Goal: Task Accomplishment & Management: Manage account settings

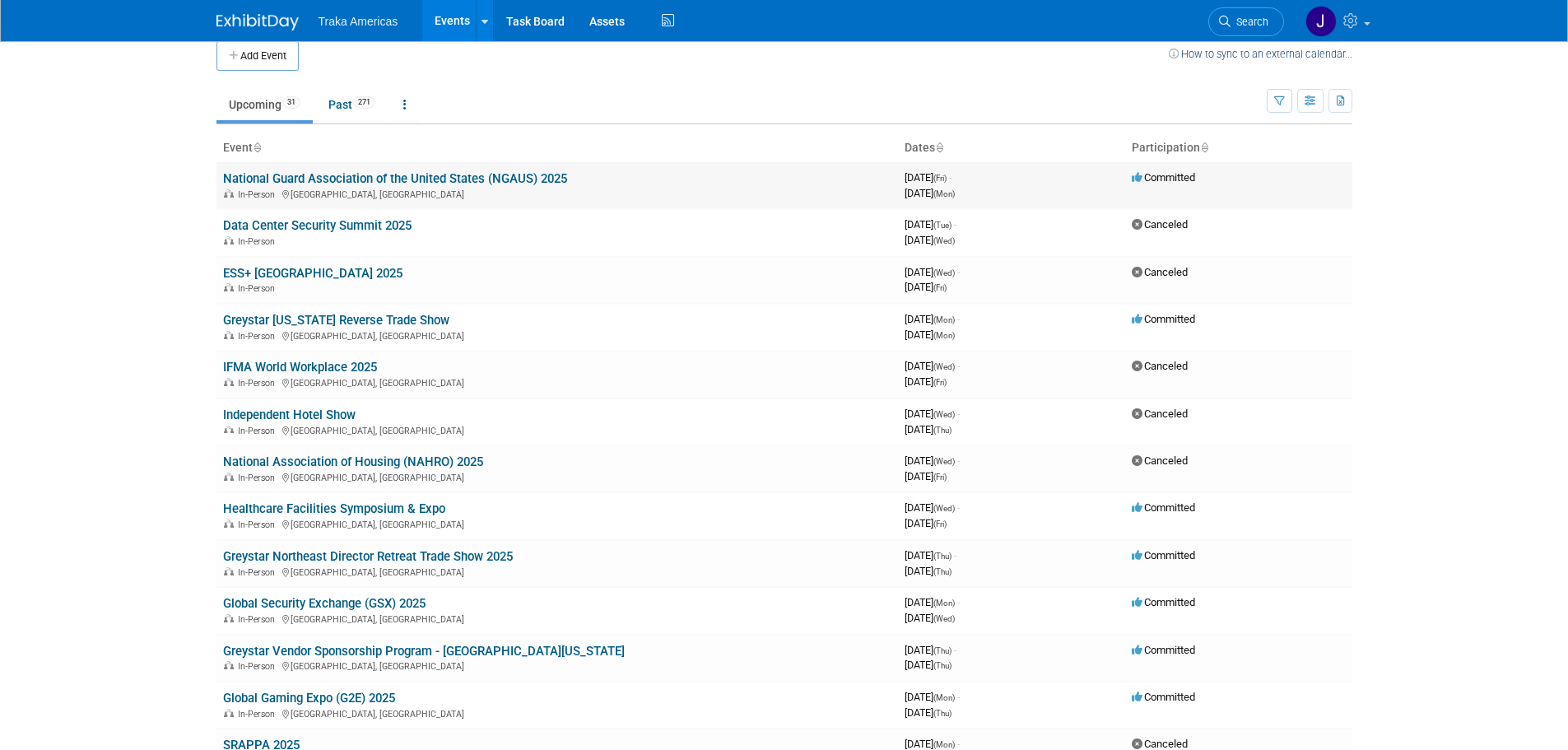
click at [305, 172] on link "National Guard Association of the United States (NGAUS) 2025" at bounding box center [395, 179] width 344 height 15
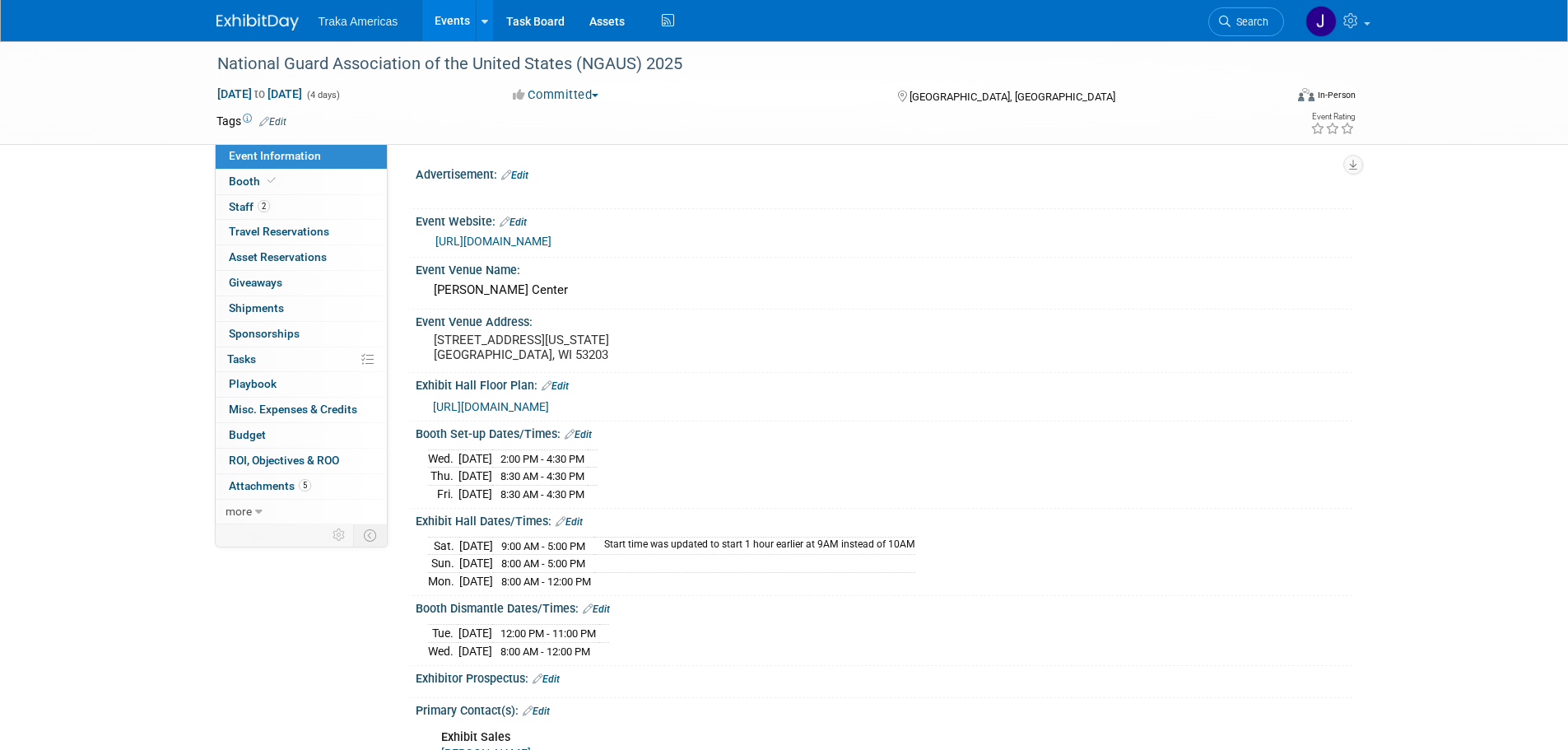
select select "National"
click at [276, 16] on img at bounding box center [257, 23] width 83 height 17
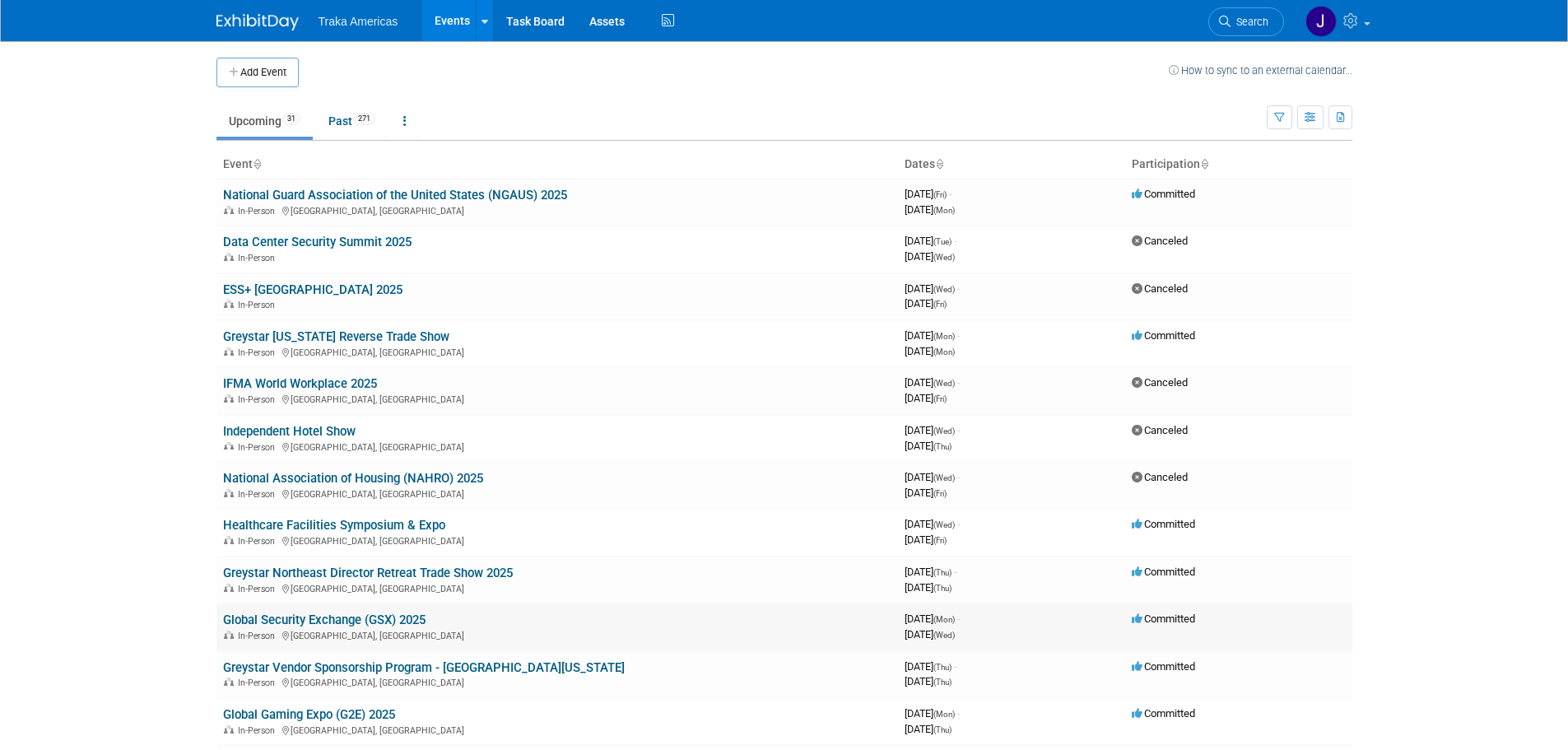
click at [323, 621] on link "Global Security Exchange (GSX) 2025" at bounding box center [324, 620] width 203 height 15
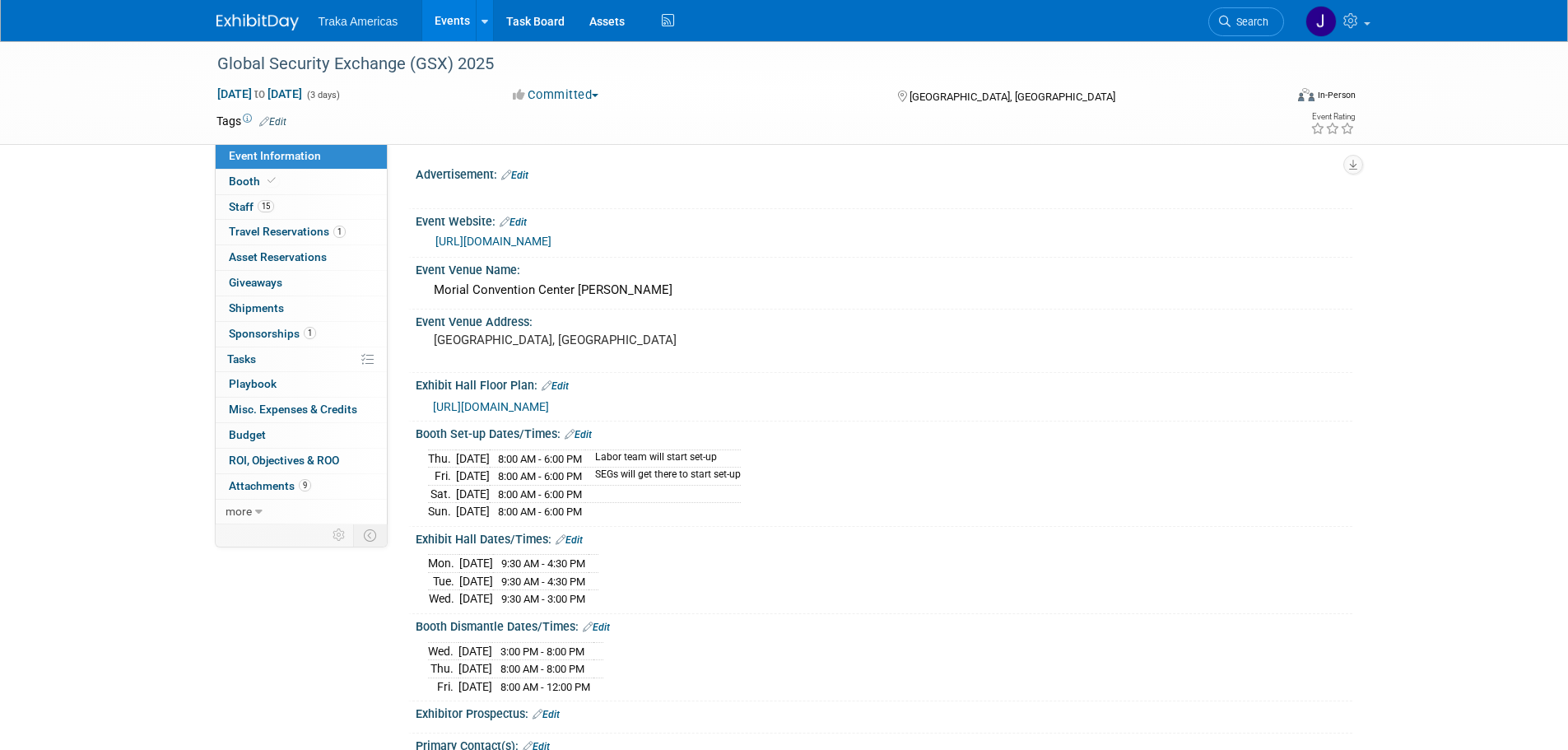
select select "National"
click at [284, 204] on link "15 Staff 15" at bounding box center [301, 208] width 171 height 25
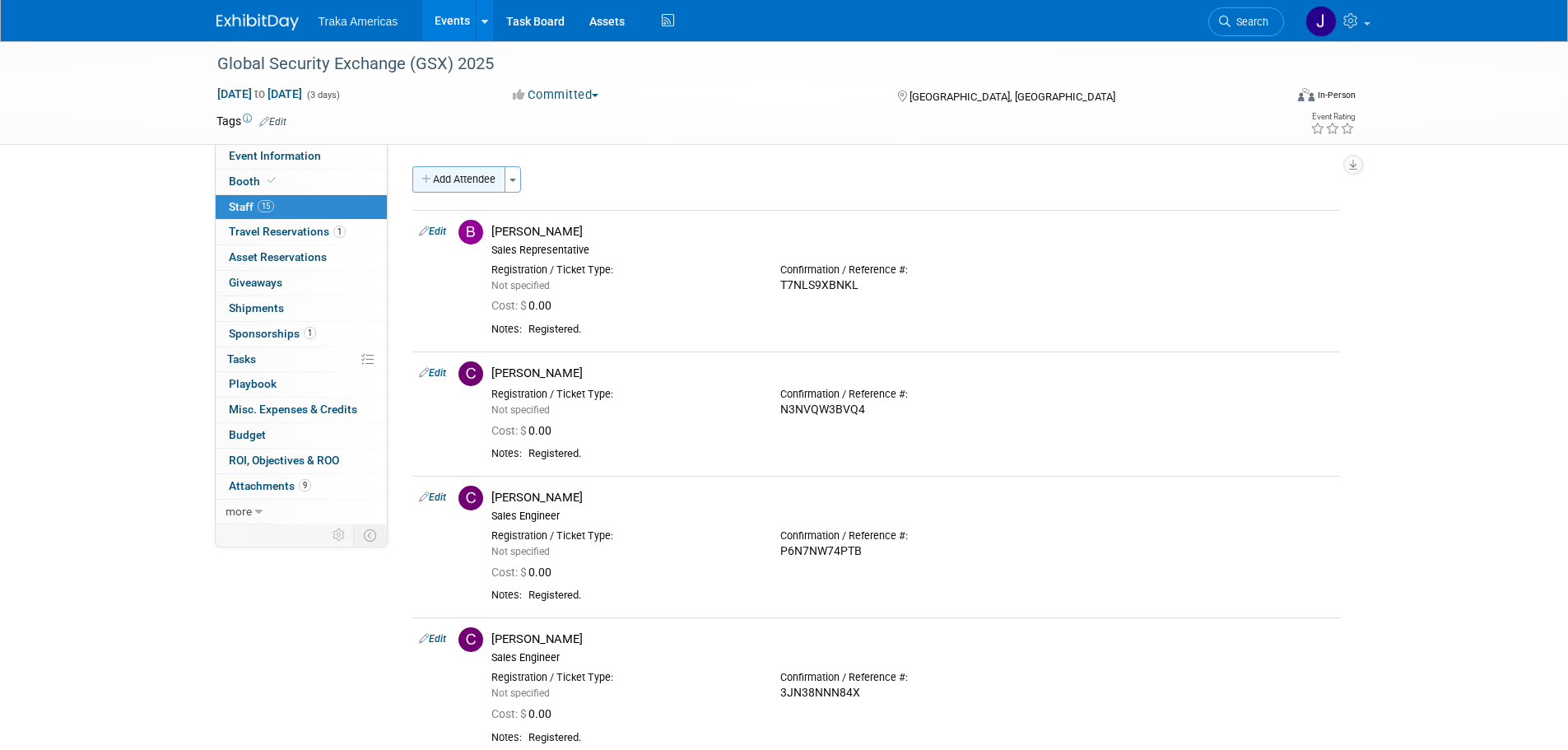
click at [453, 175] on button "Add Attendee" at bounding box center [458, 180] width 93 height 27
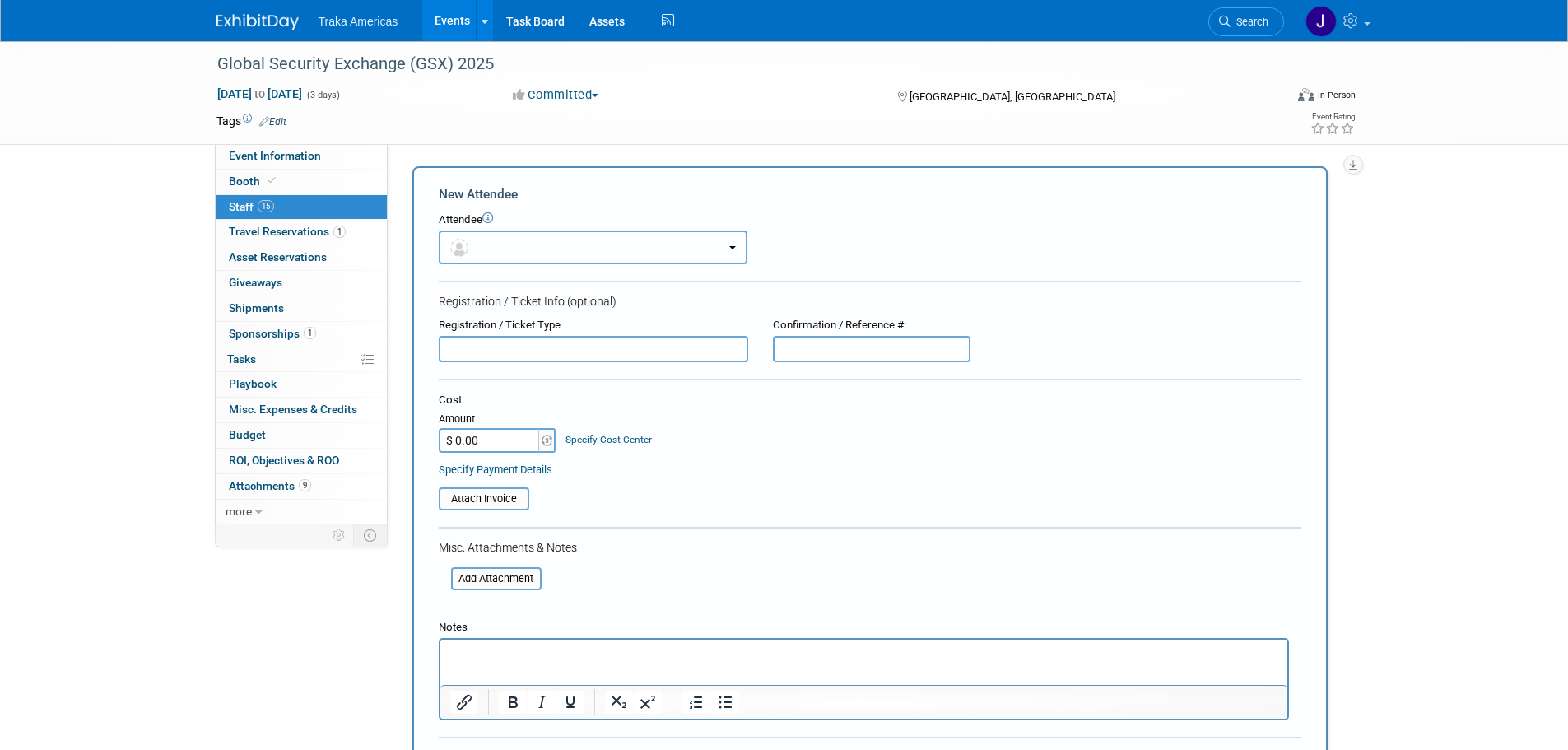
click at [490, 250] on button "button" at bounding box center [593, 247] width 309 height 33
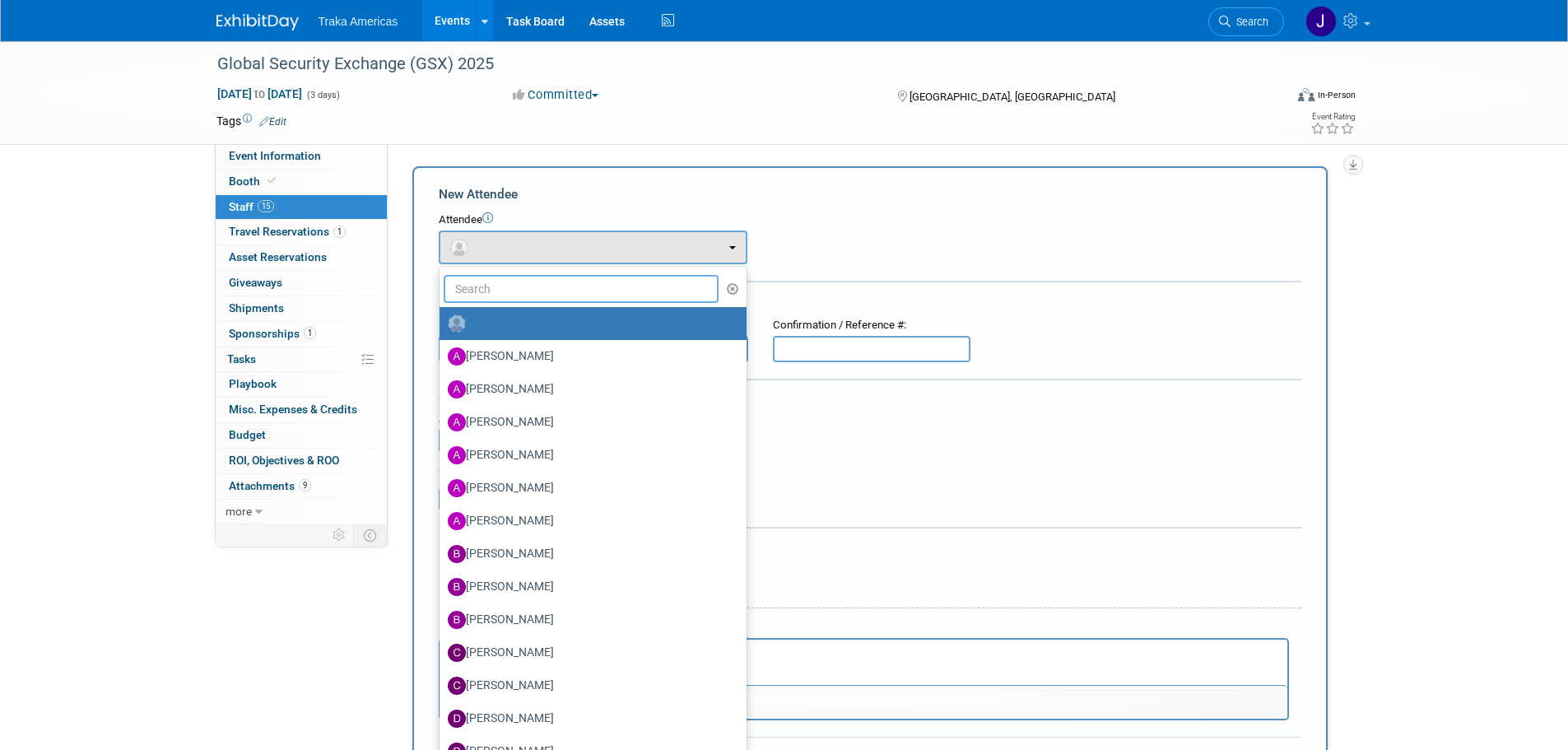
click at [526, 288] on input "text" at bounding box center [581, 289] width 276 height 28
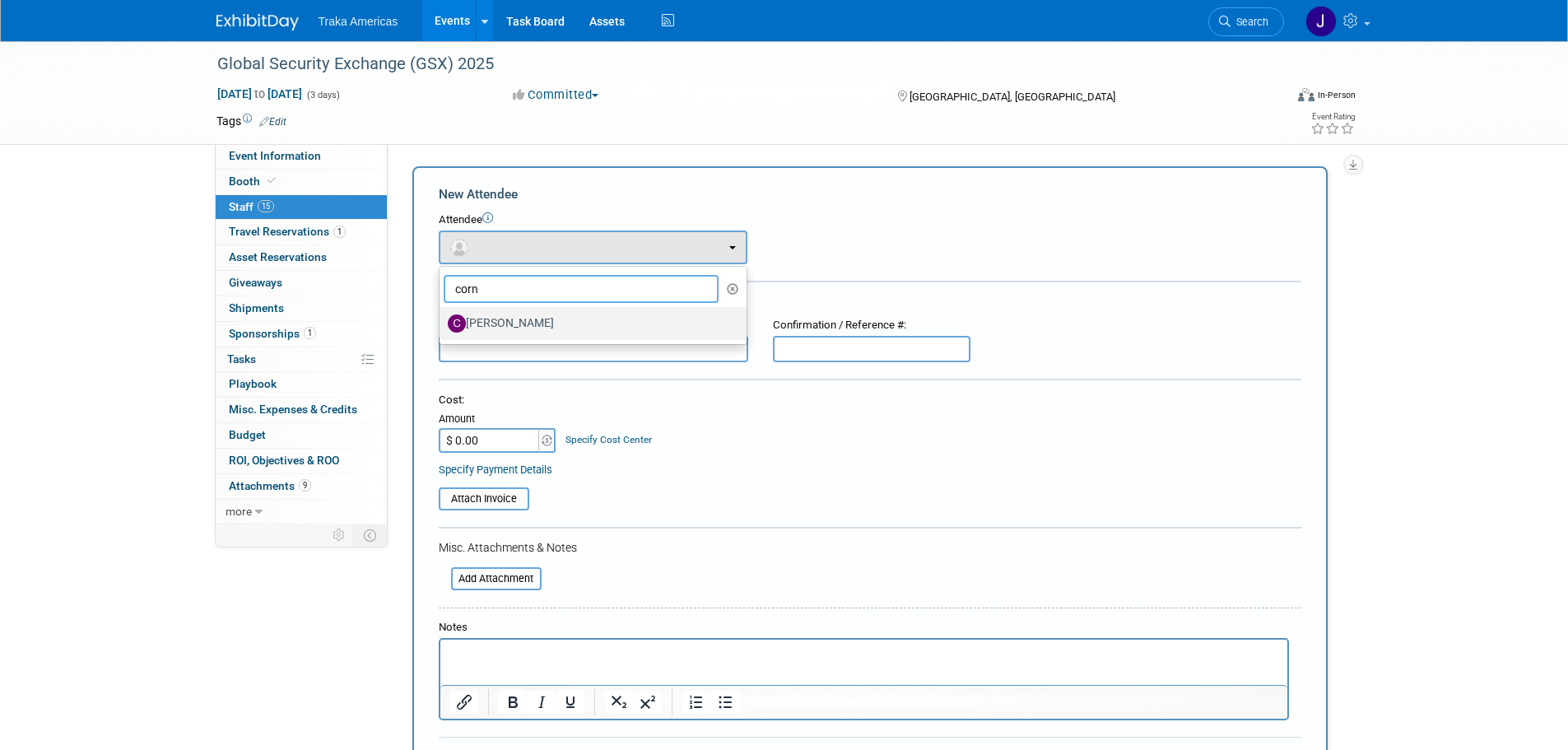
type input "corn"
click at [518, 330] on label "[PERSON_NAME]" at bounding box center [589, 324] width 282 height 27
click at [442, 327] on input "[PERSON_NAME]" at bounding box center [437, 322] width 11 height 11
select select "c3dde852-0aa3-4169-b79c-26a35f0a0e8b"
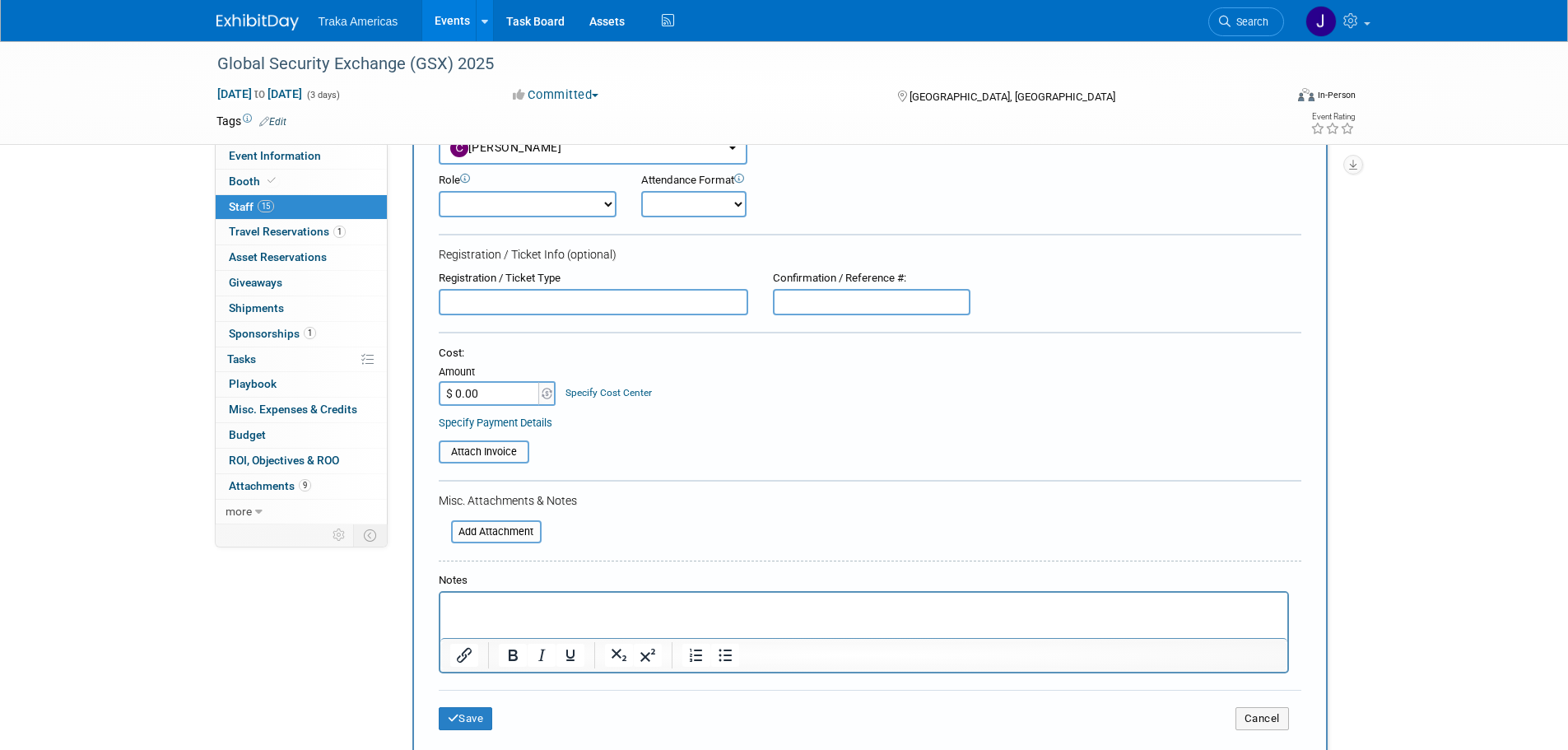
scroll to position [165, 0]
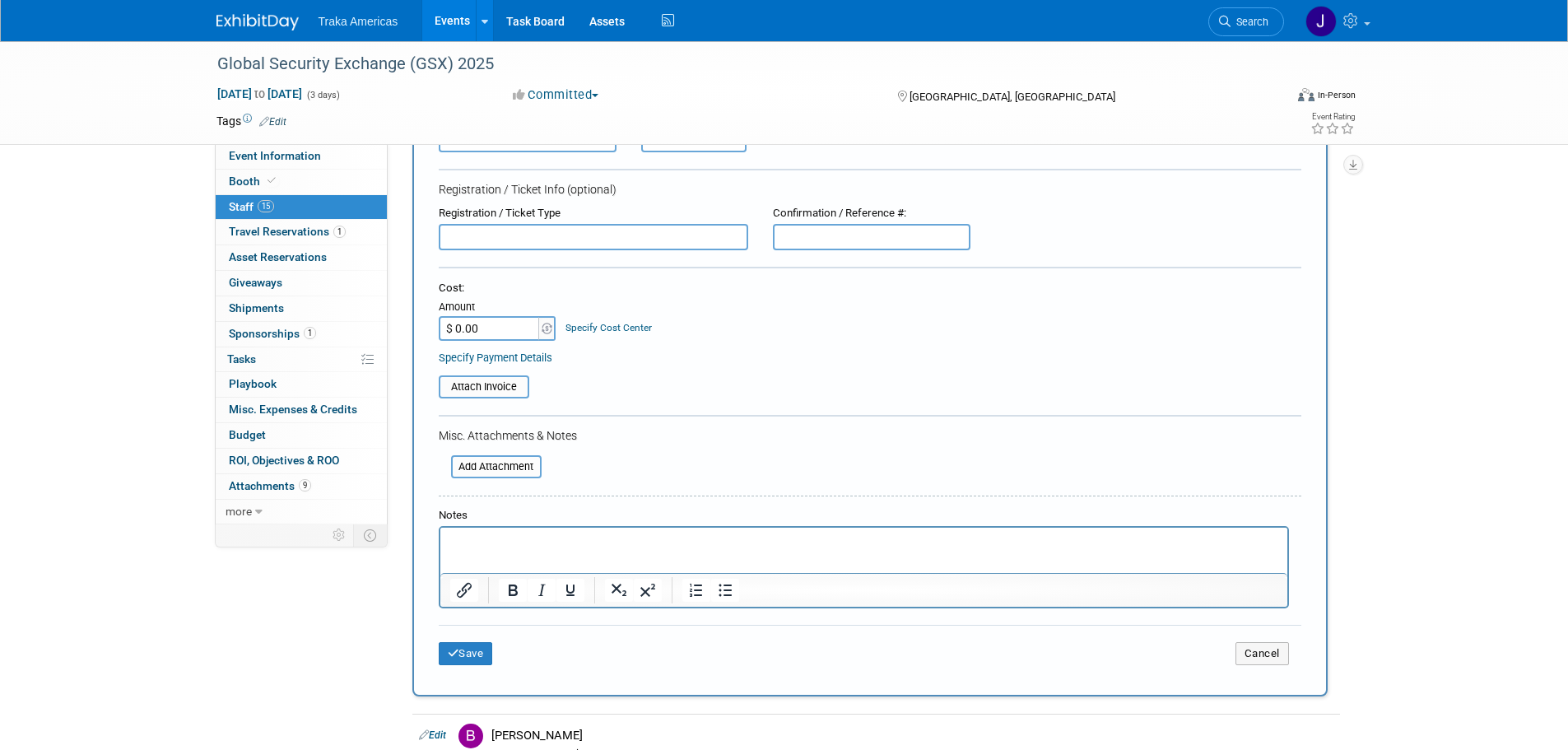
click at [900, 231] on input "text" at bounding box center [872, 237] width 198 height 27
paste input "MCNPZHXXL9W"
type input "MCNPZHXXL9W"
click at [622, 551] on html at bounding box center [862, 540] width 847 height 23
click at [452, 651] on icon "submit" at bounding box center [453, 653] width 12 height 11
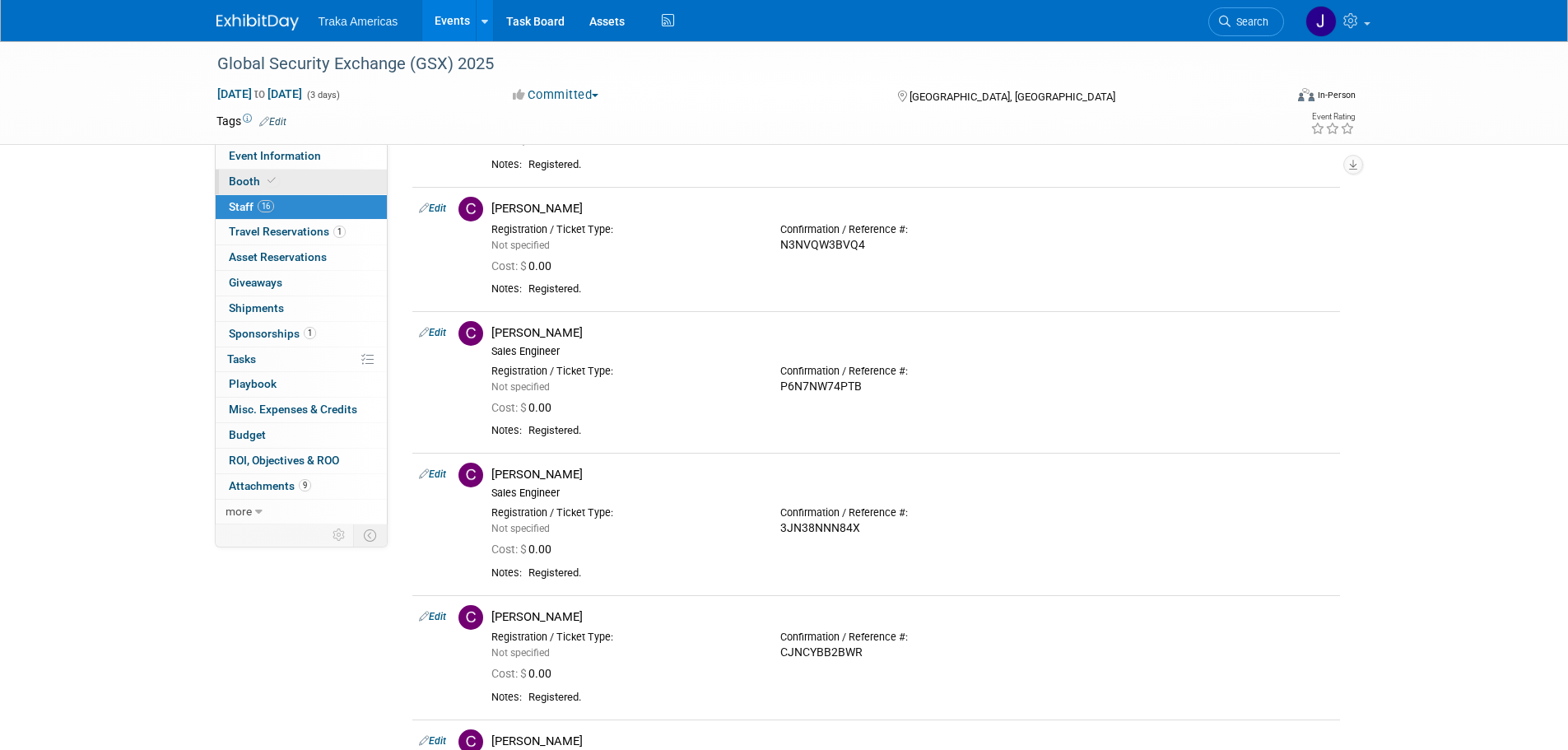
click at [279, 186] on link "Booth" at bounding box center [301, 182] width 171 height 25
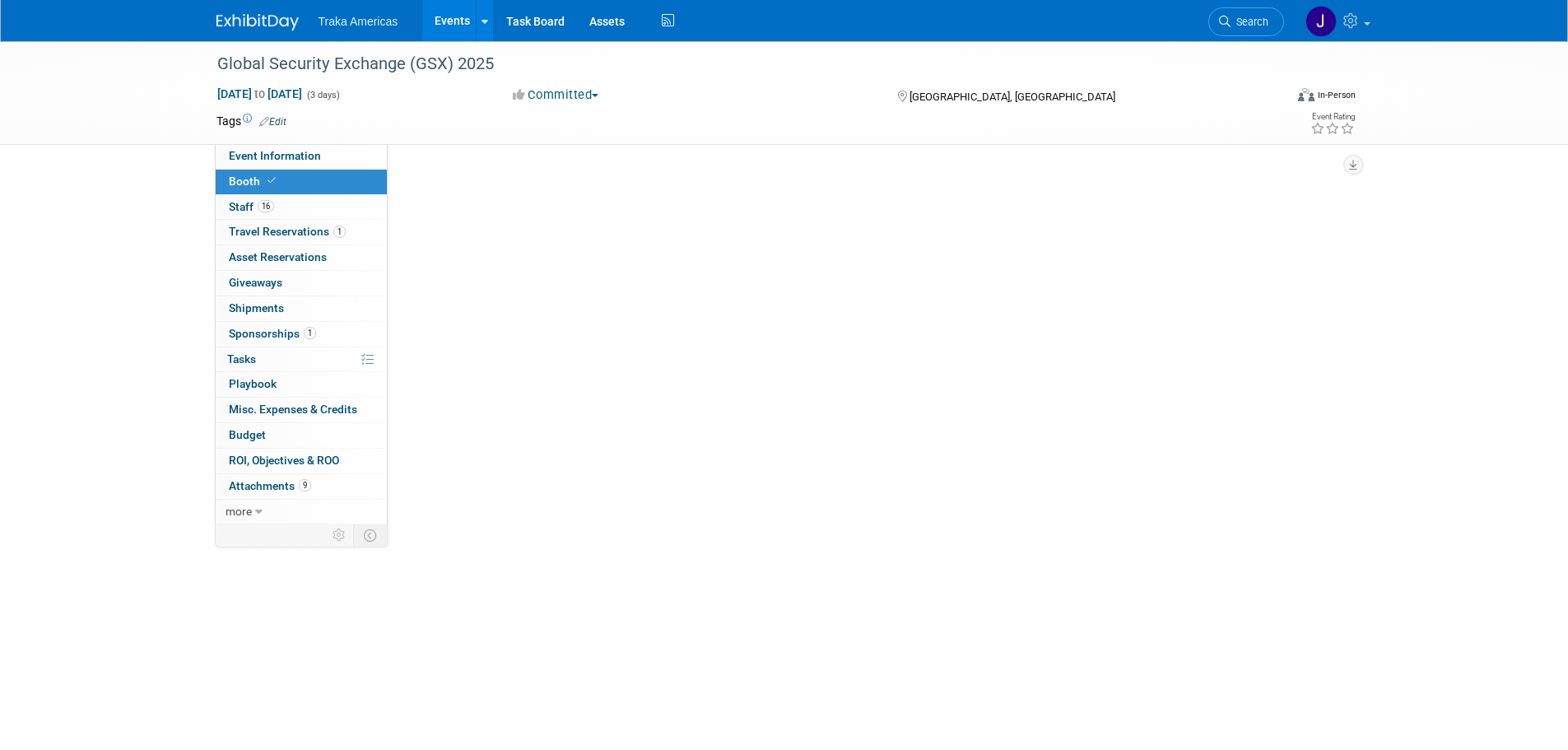
scroll to position [0, 0]
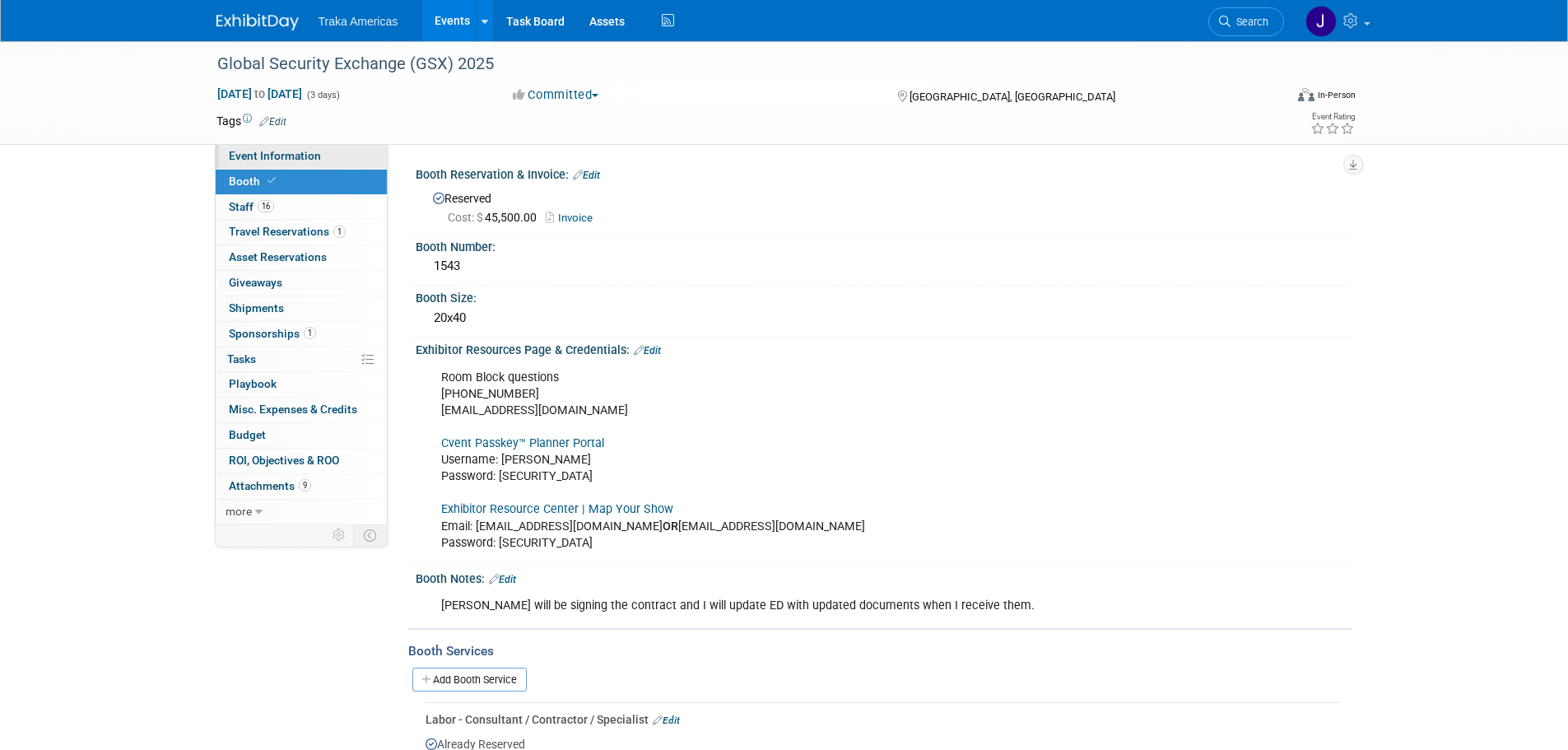
click at [283, 161] on span "Event Information" at bounding box center [275, 155] width 92 height 13
select select "National"
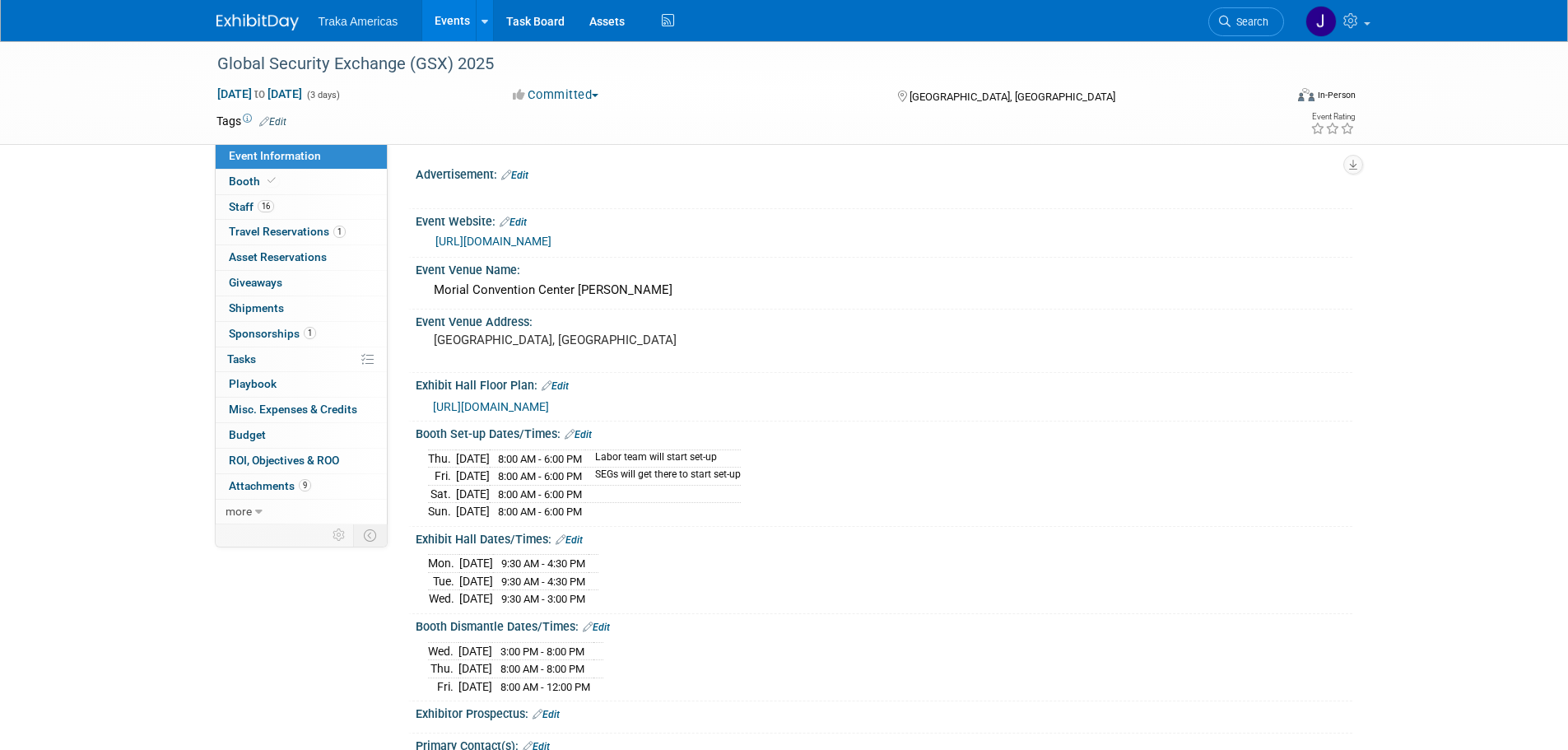
click at [266, 20] on img at bounding box center [257, 23] width 83 height 17
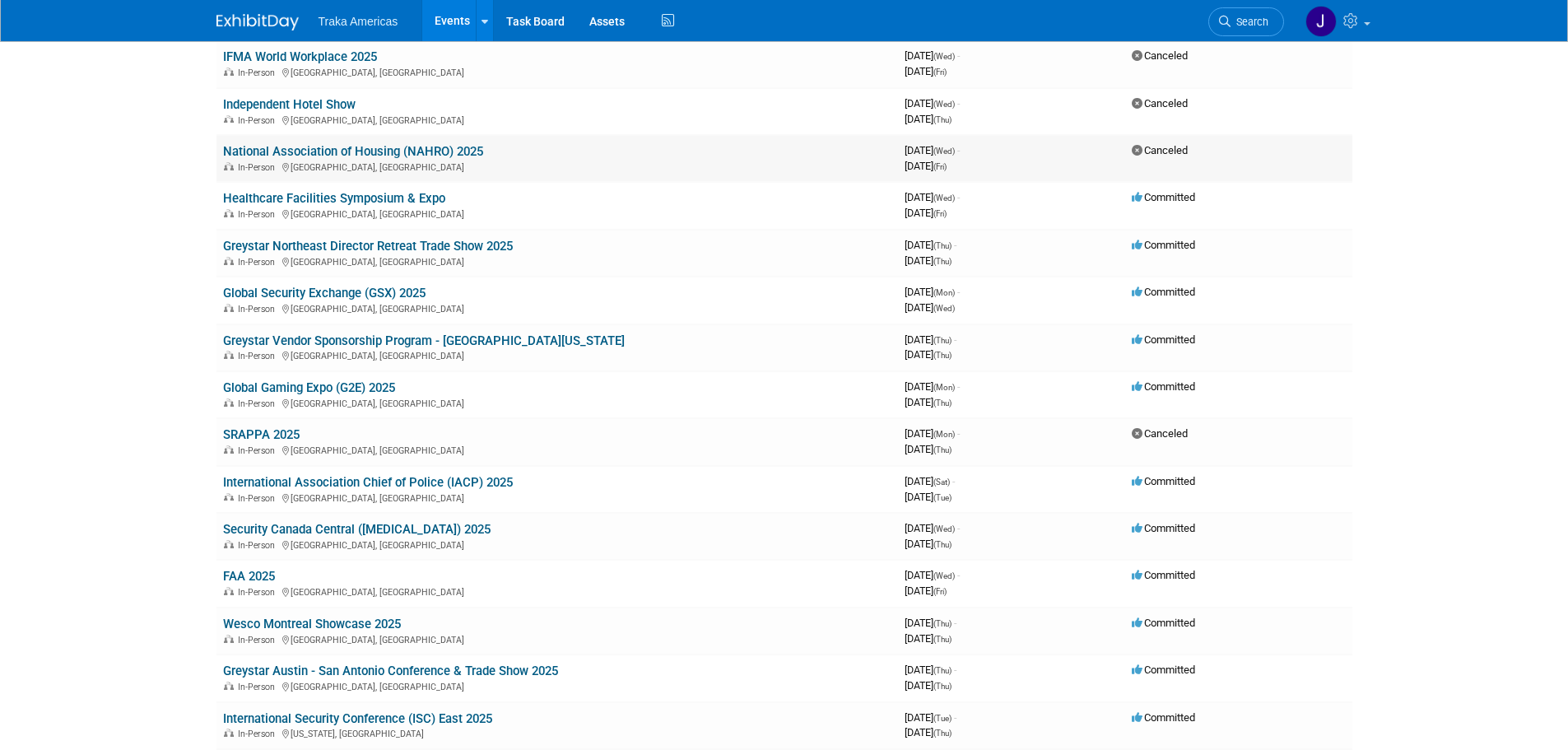
scroll to position [329, 0]
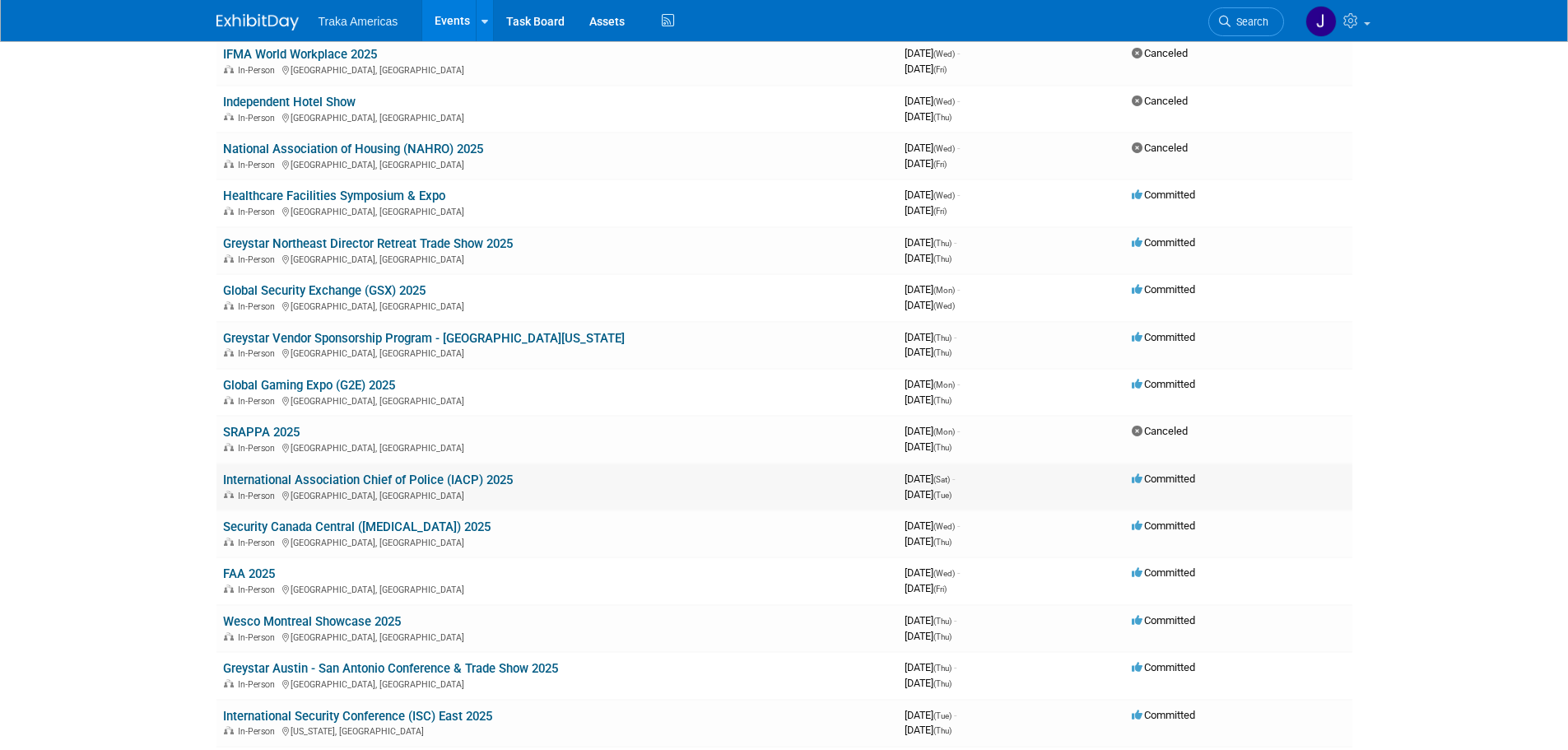
click at [348, 479] on link "International Association Chief of Police (IACP) 2025" at bounding box center [367, 480] width 290 height 15
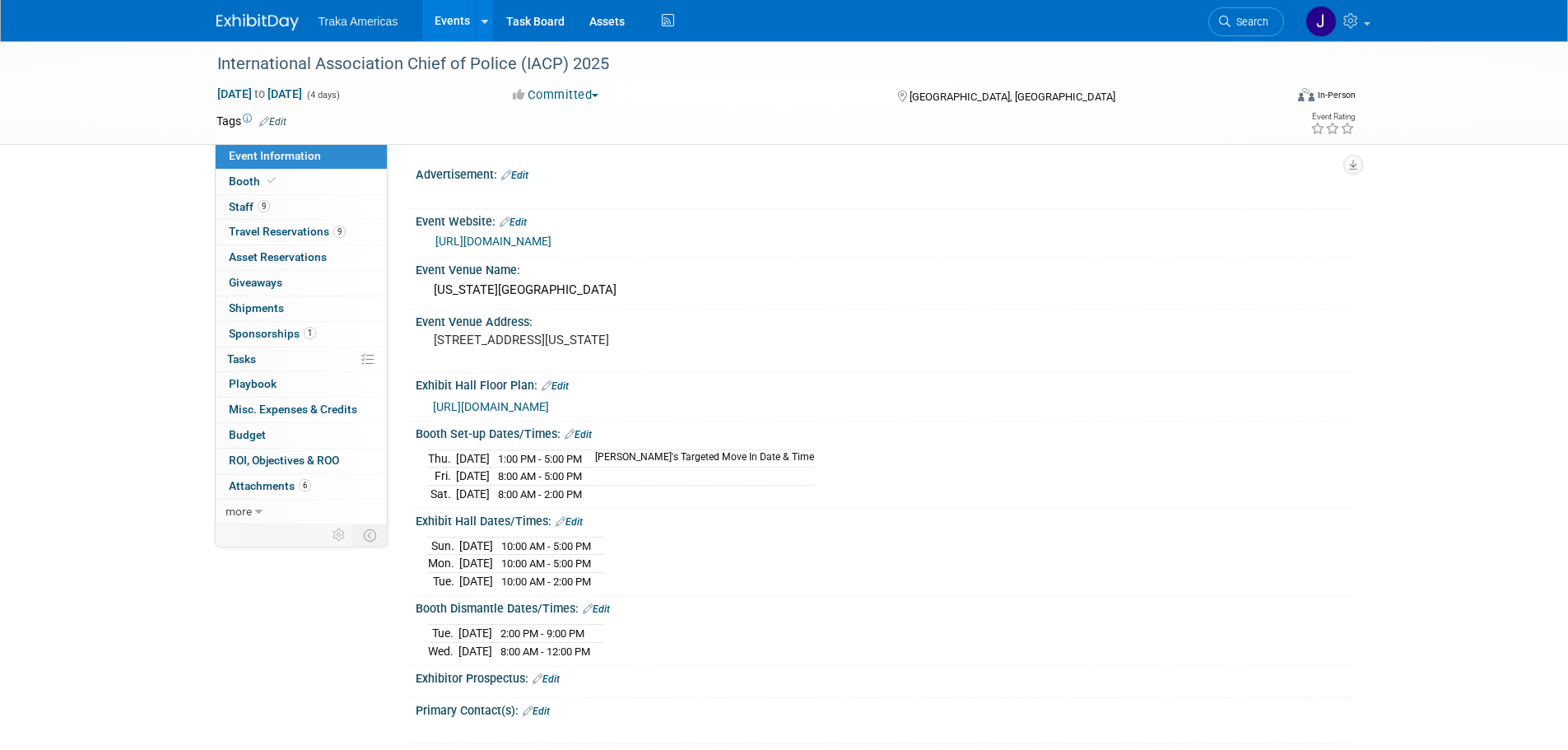
select select "National"
click at [285, 180] on link "Booth" at bounding box center [301, 182] width 171 height 25
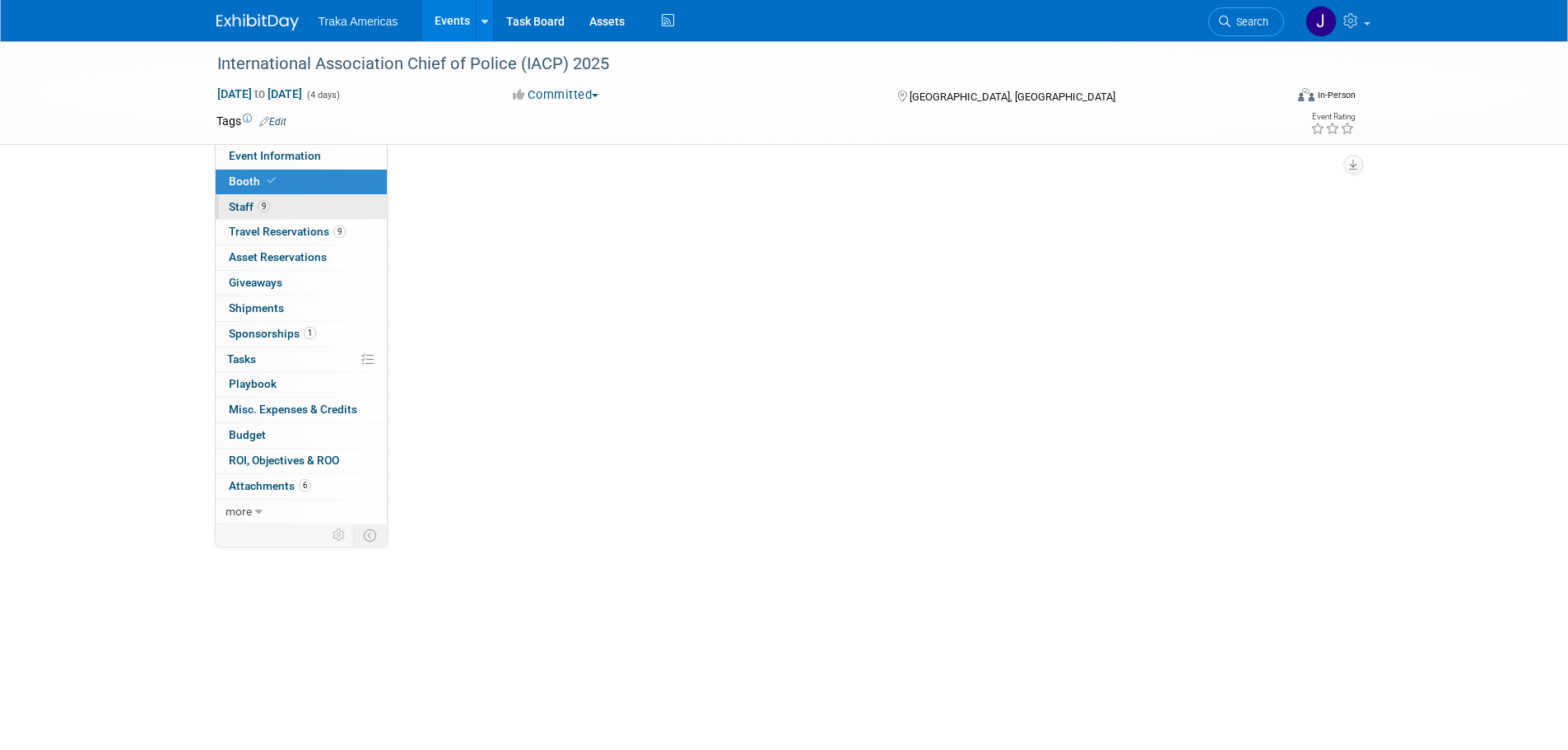
click at [286, 209] on link "9 Staff 9" at bounding box center [301, 208] width 171 height 25
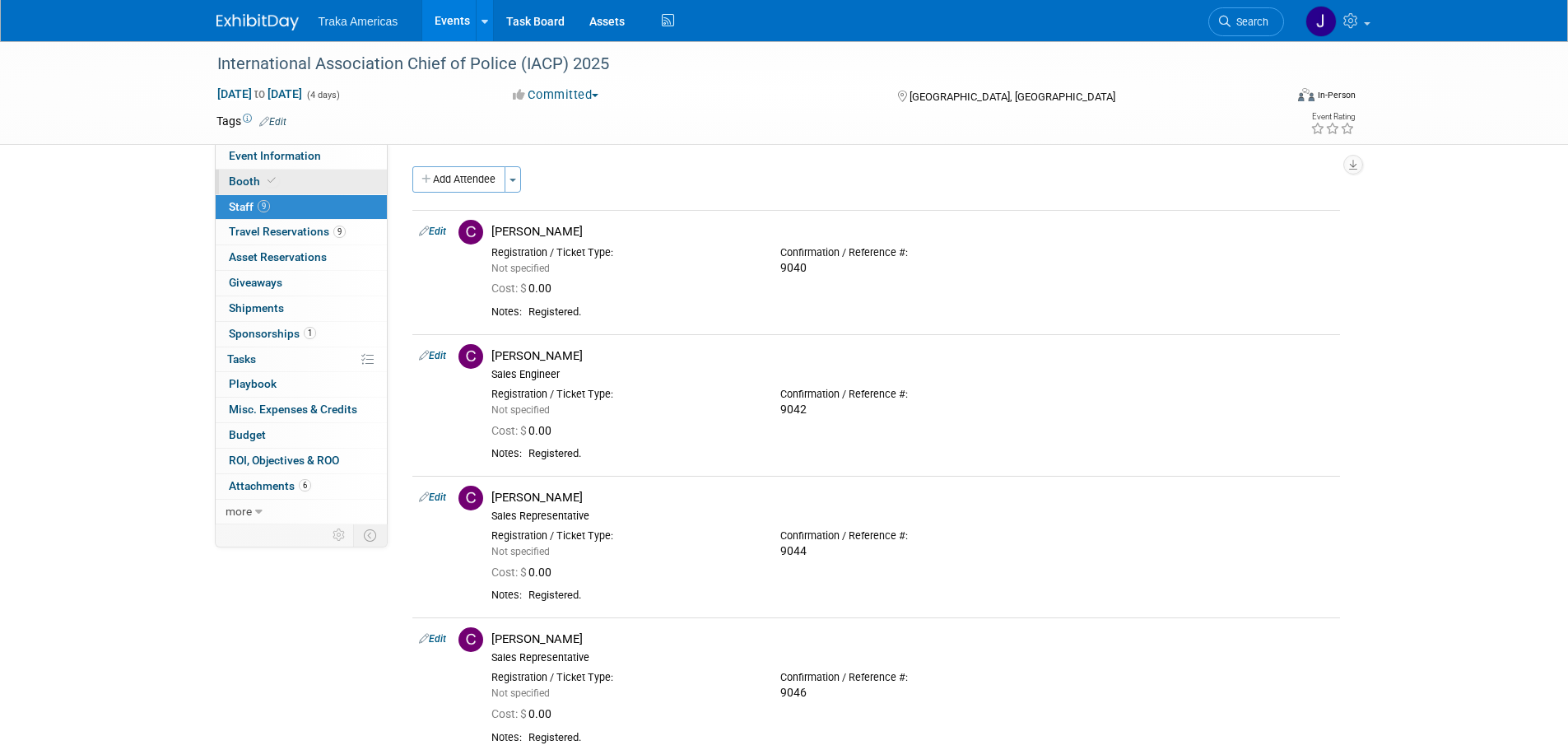
click at [310, 176] on link "Booth" at bounding box center [301, 182] width 171 height 25
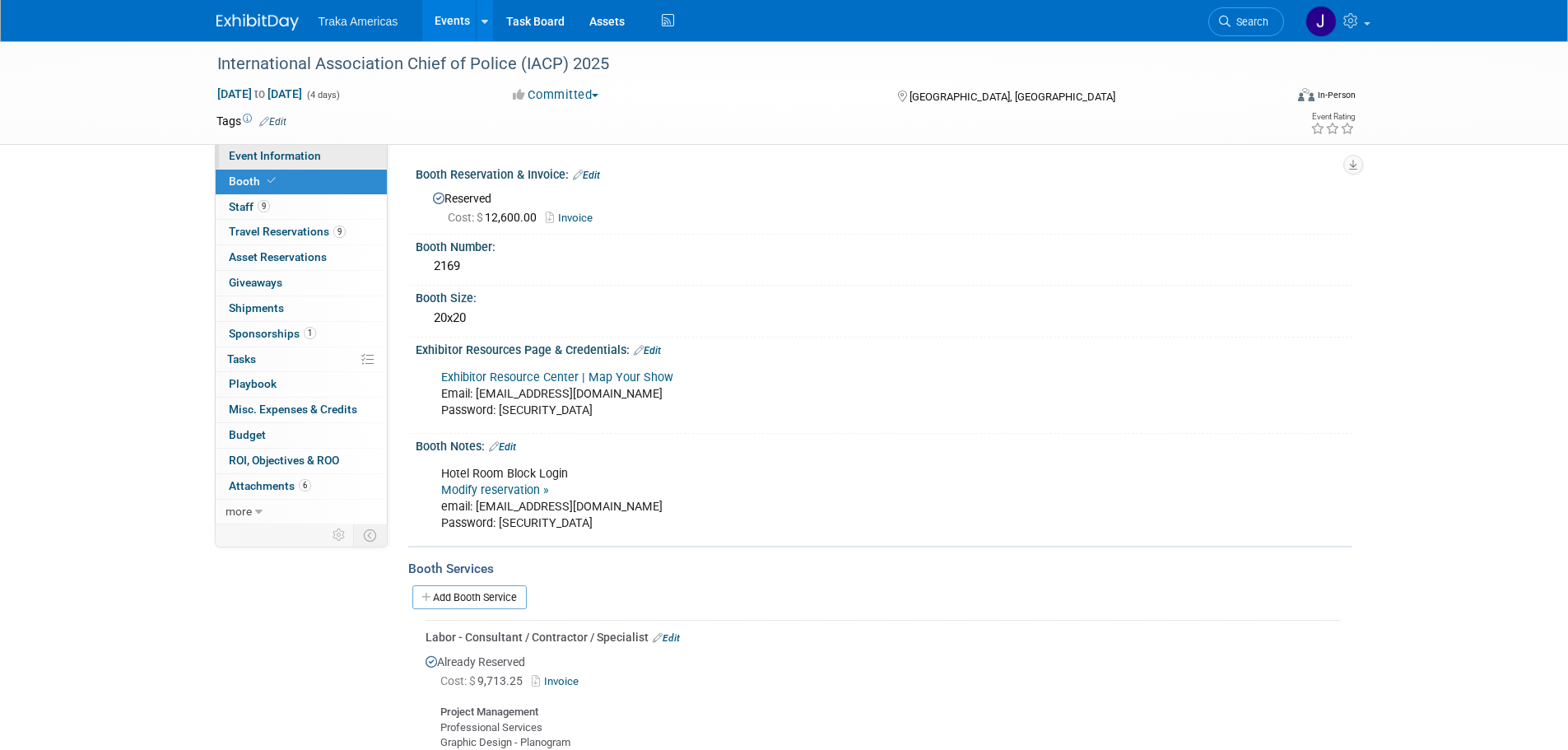
click at [346, 160] on link "Event Information" at bounding box center [301, 157] width 171 height 25
select select "National"
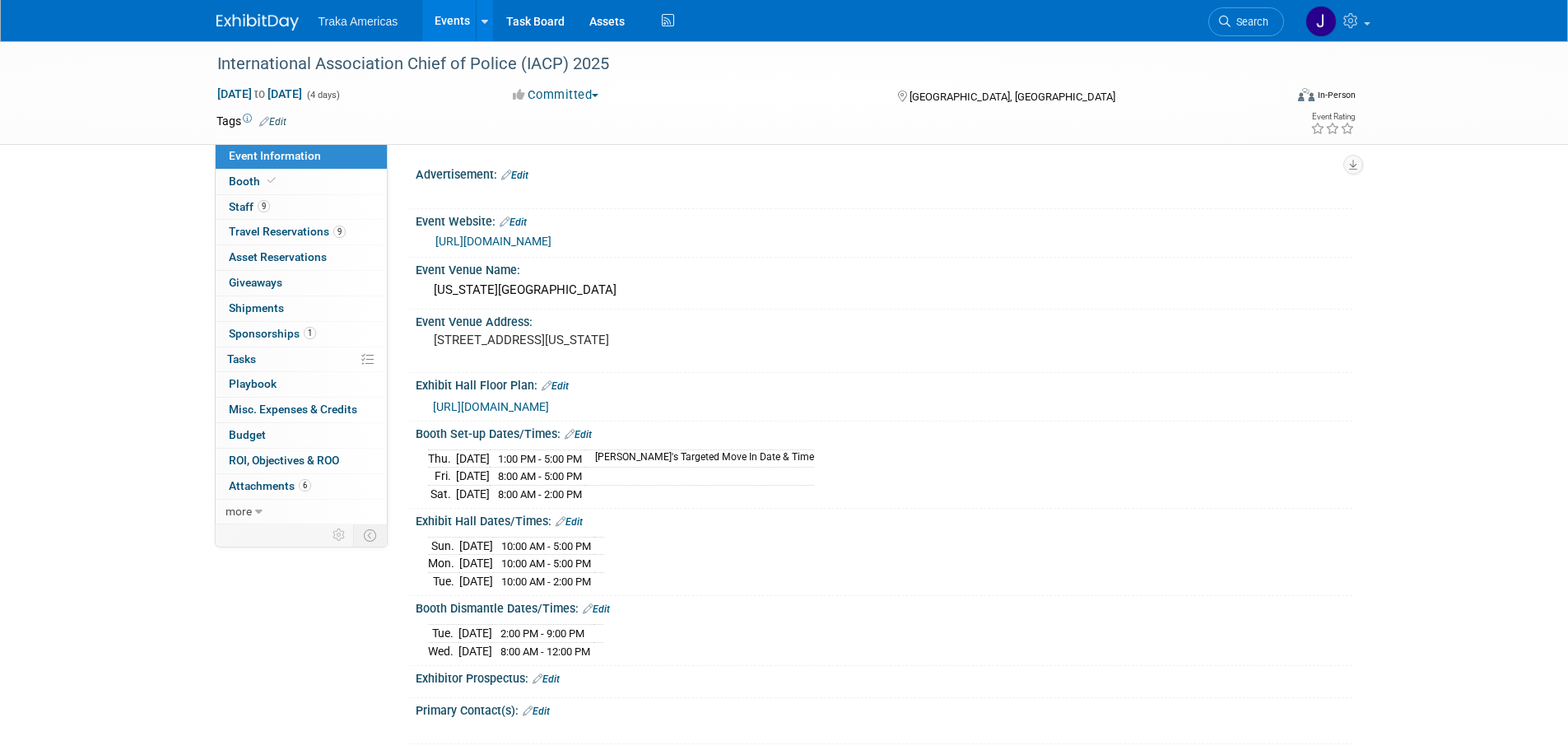
click at [222, 19] on img at bounding box center [257, 23] width 83 height 17
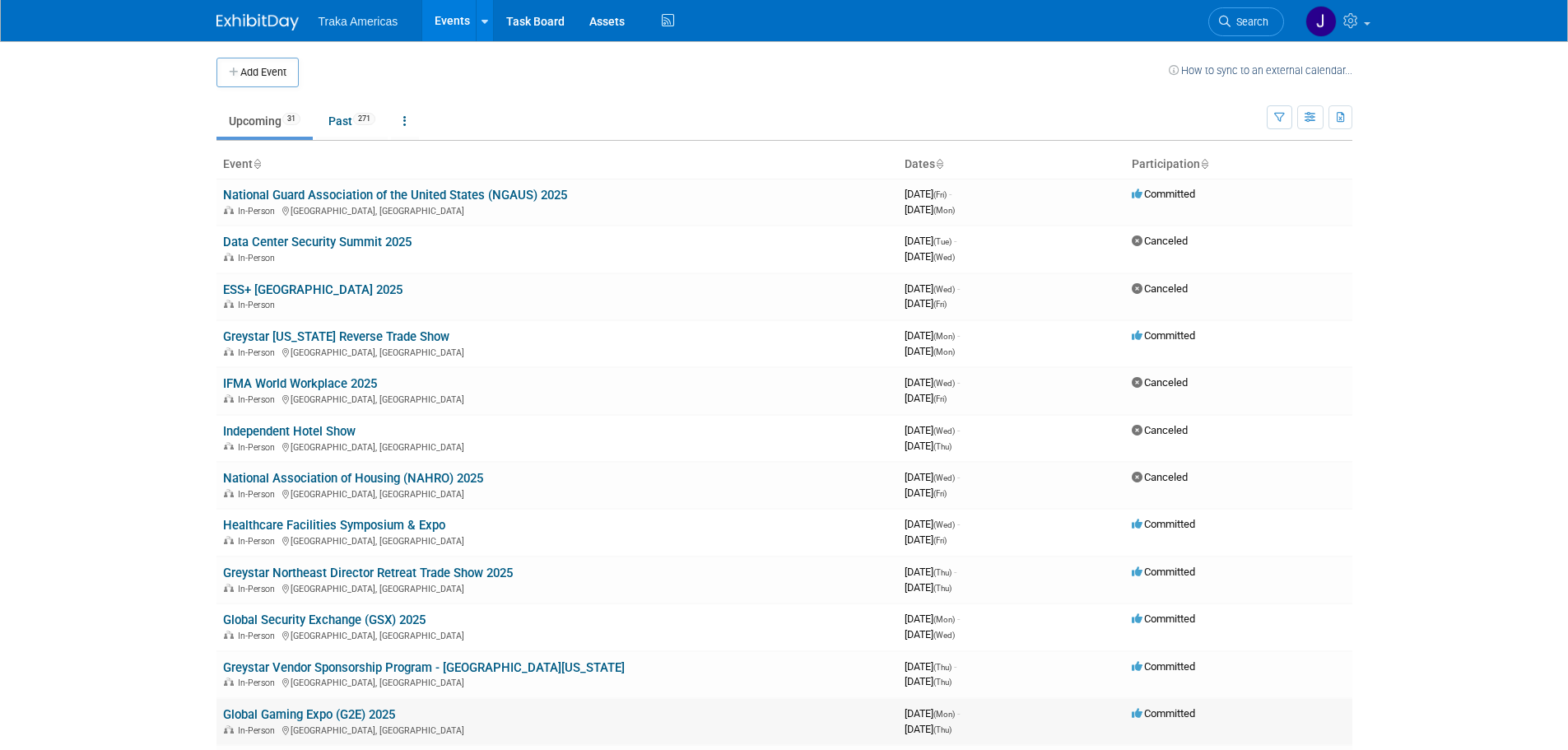
click at [319, 708] on link "Global Gaming Expo (G2E) 2025" at bounding box center [309, 715] width 172 height 15
click at [392, 617] on link "Global Security Exchange (GSX) 2025" at bounding box center [324, 620] width 203 height 15
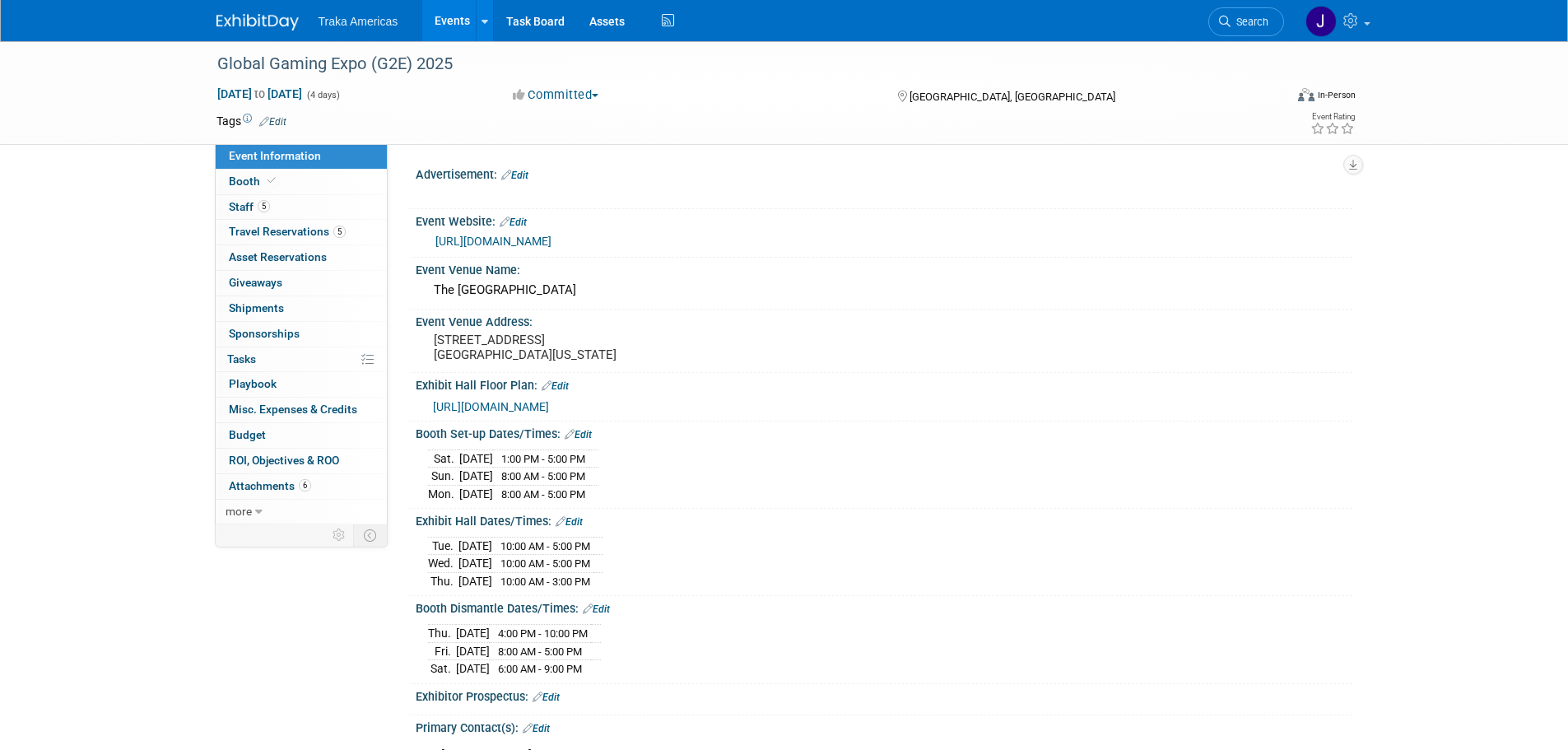
select select "National"
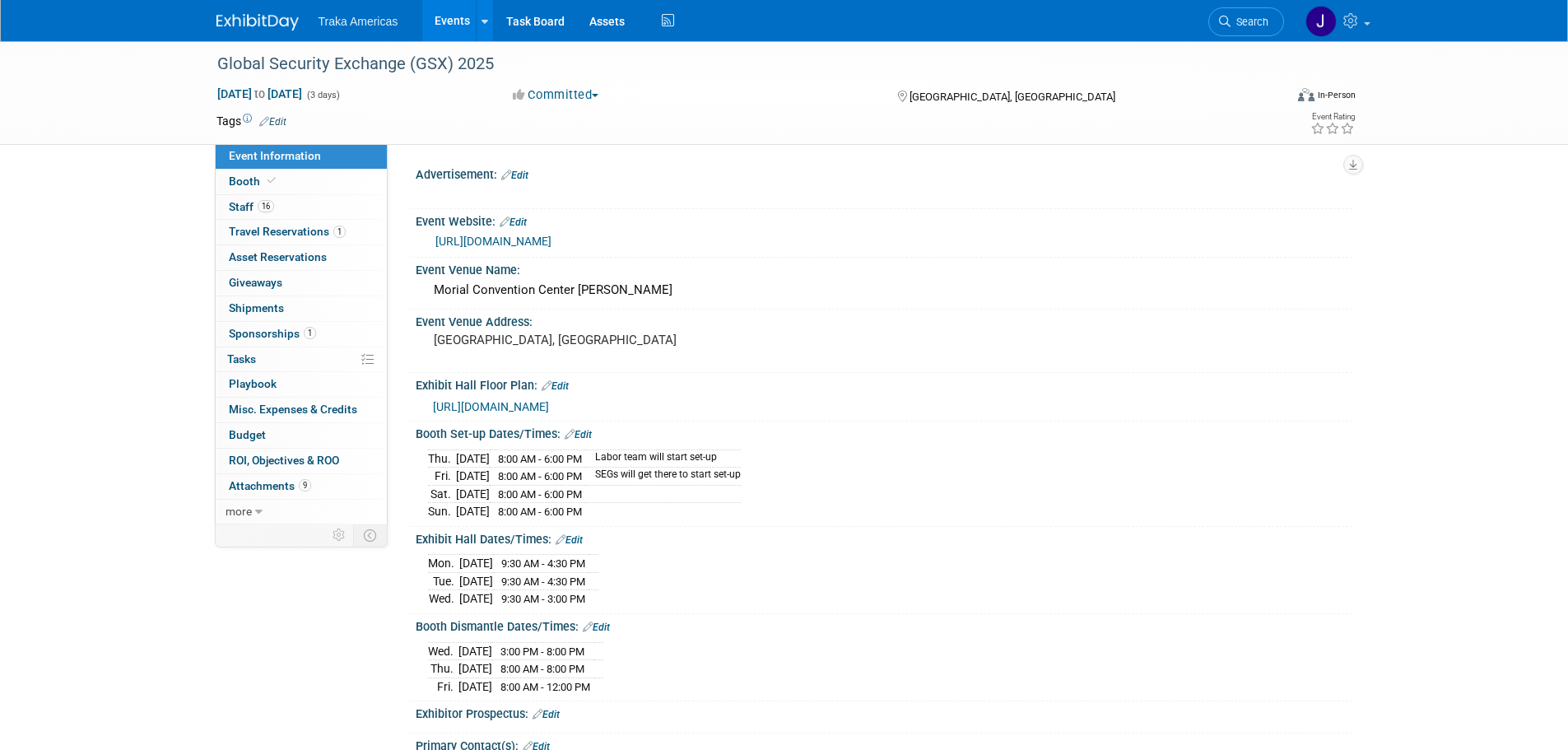
select select "National"
click at [272, 11] on link at bounding box center [267, 14] width 102 height 13
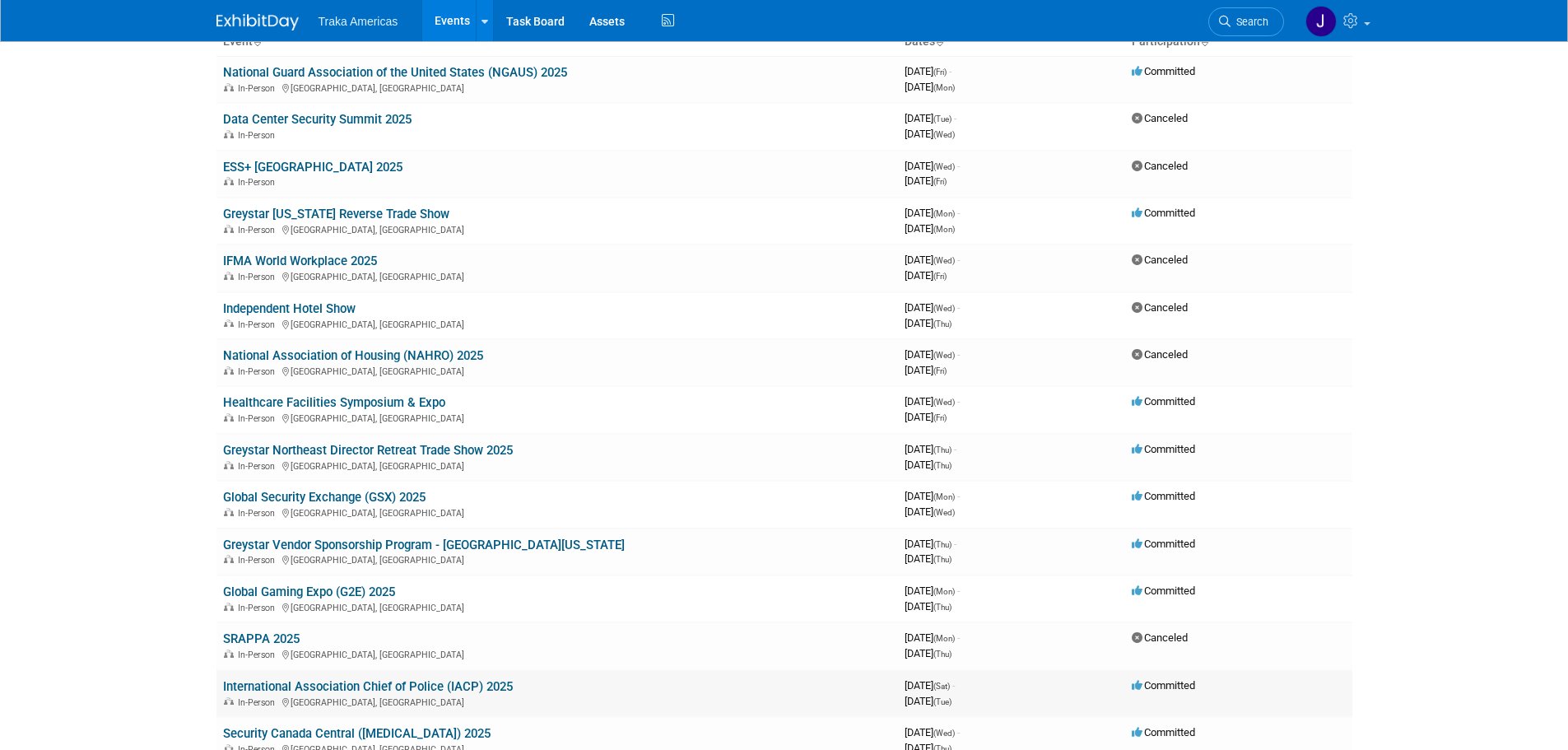
scroll to position [165, 0]
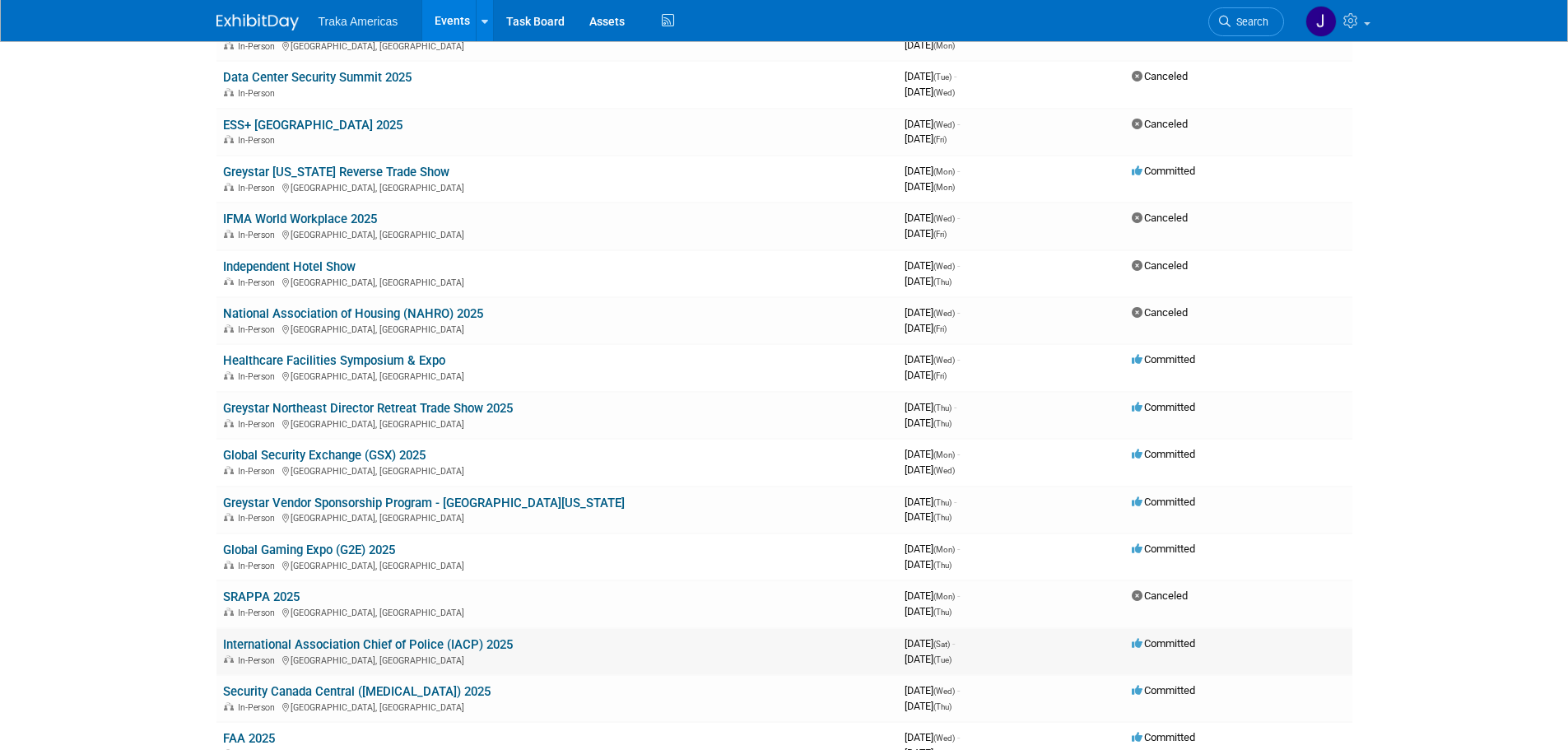
click at [370, 640] on link "International Association Chief of Police (IACP) 2025" at bounding box center [367, 645] width 290 height 15
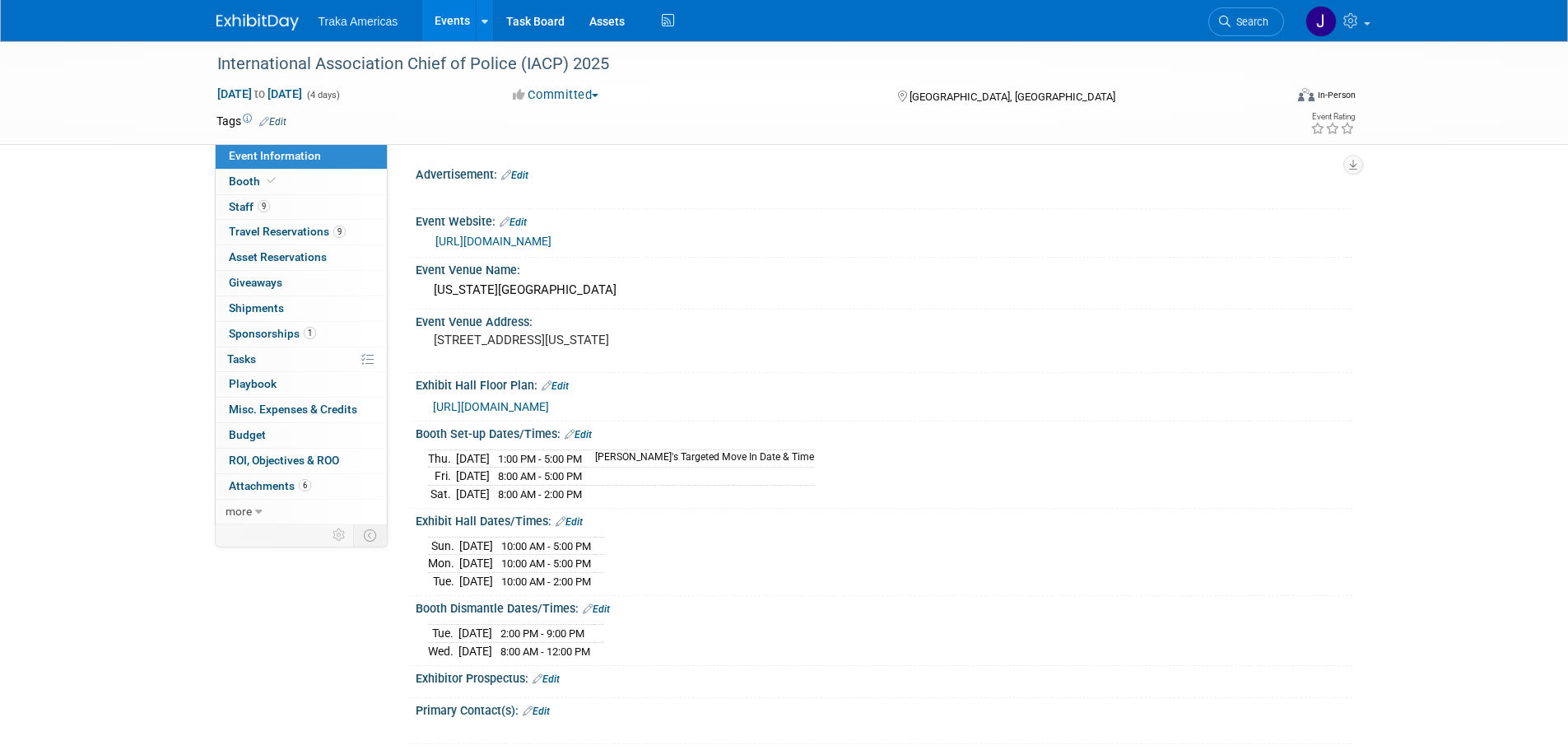
select select "National"
click at [343, 177] on link "Booth" at bounding box center [301, 182] width 171 height 25
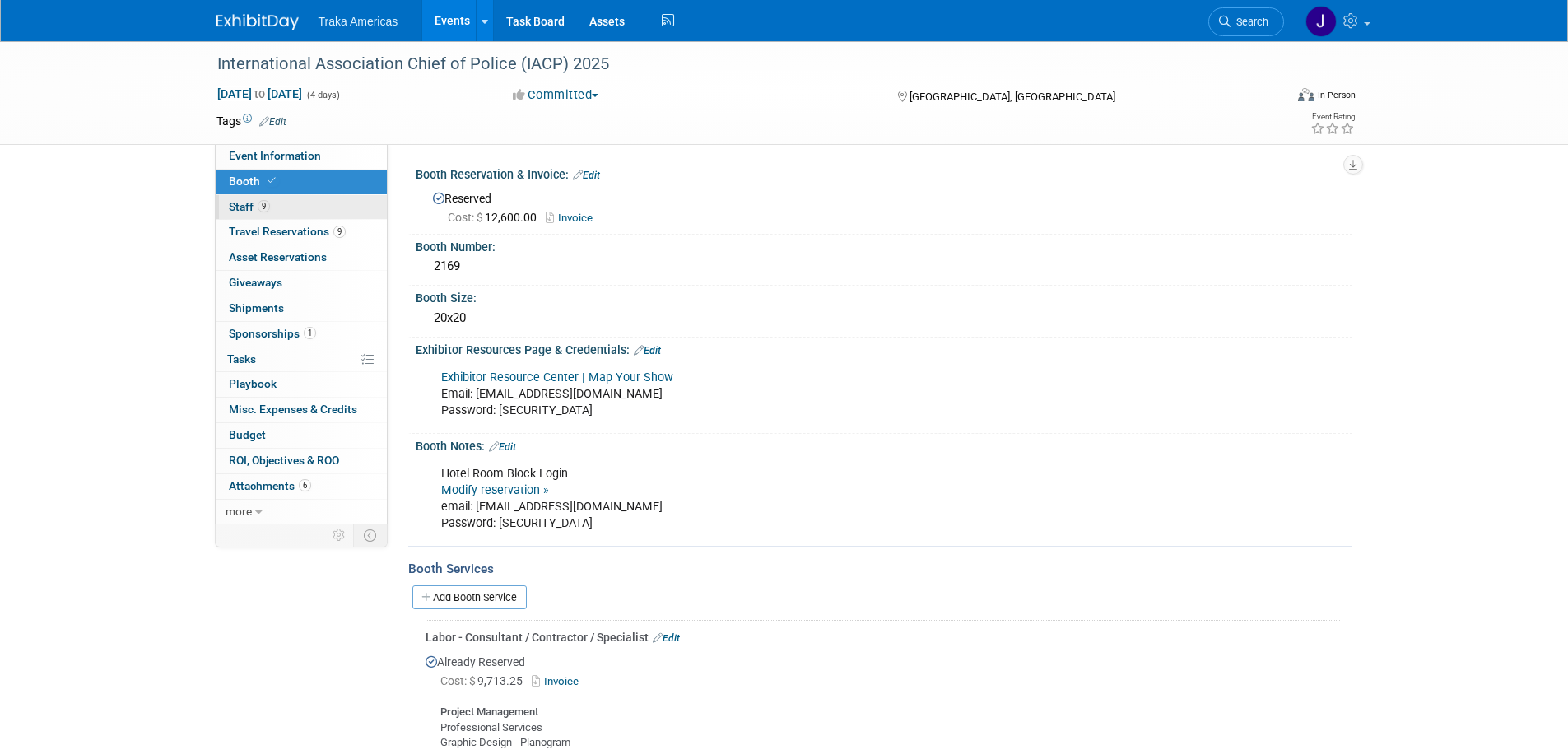
click at [336, 205] on link "9 Staff 9" at bounding box center [301, 208] width 171 height 25
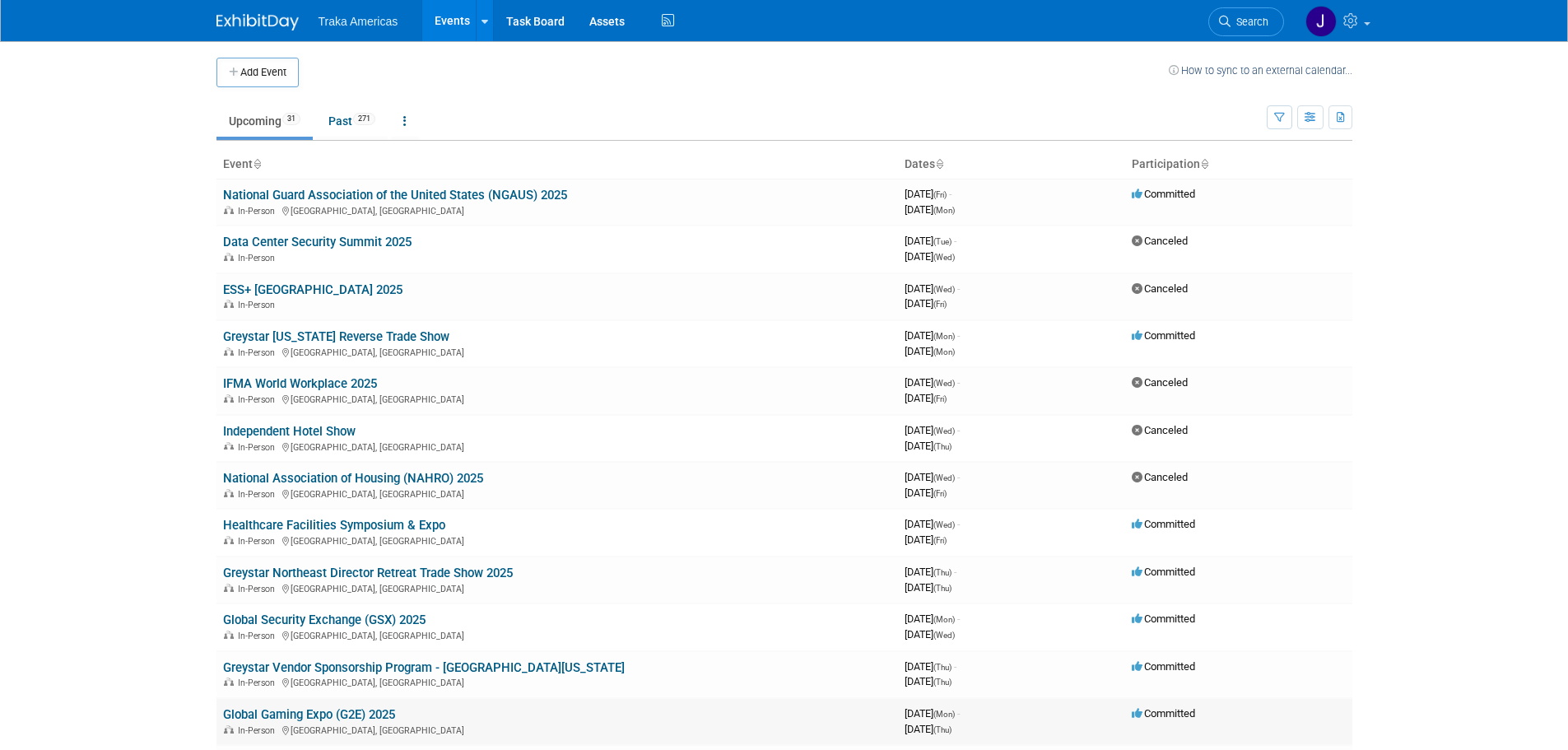
click at [326, 717] on link "Global Gaming Expo (G2E) 2025" at bounding box center [309, 715] width 172 height 15
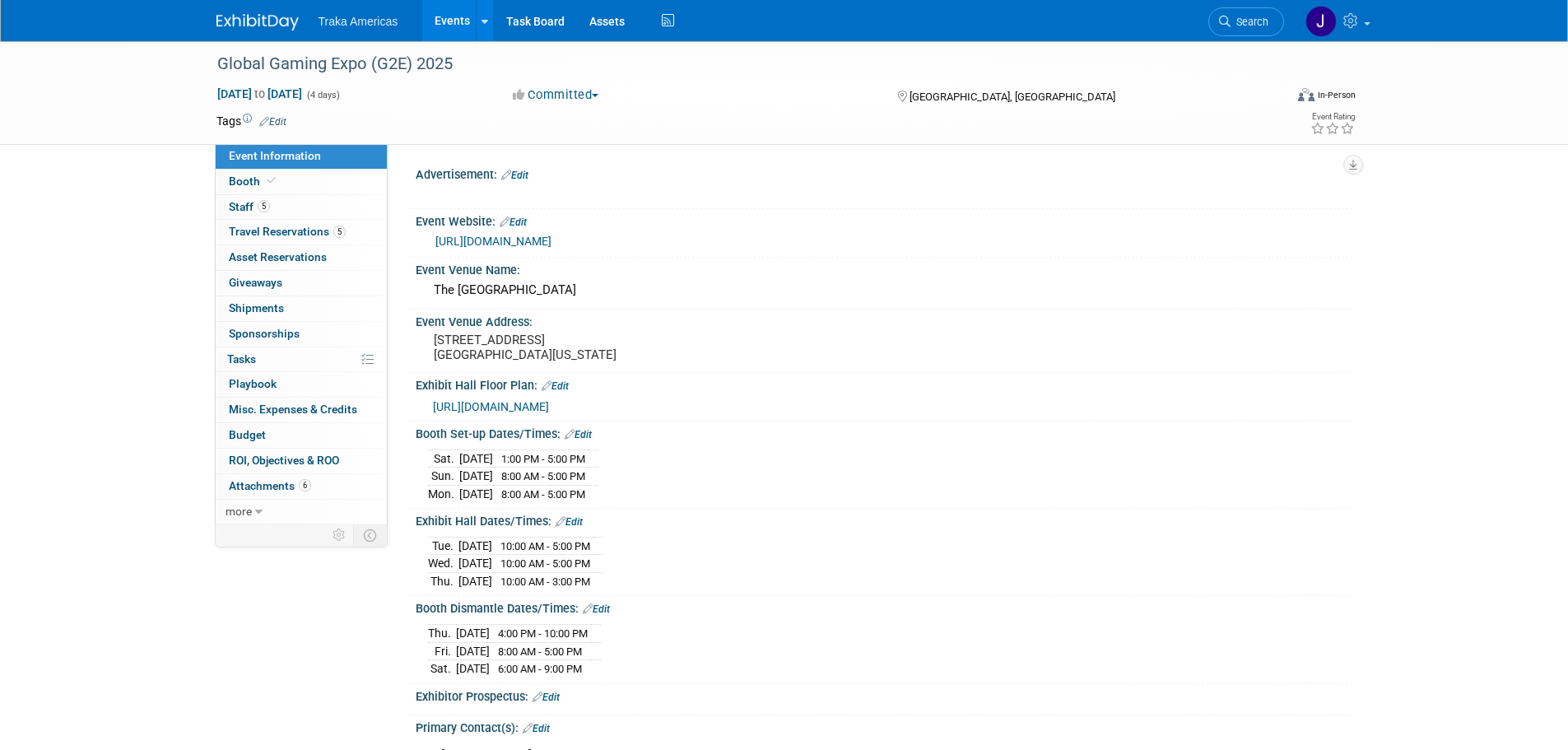
select select "National"
click at [279, 211] on link "5 Staff 5" at bounding box center [301, 208] width 171 height 25
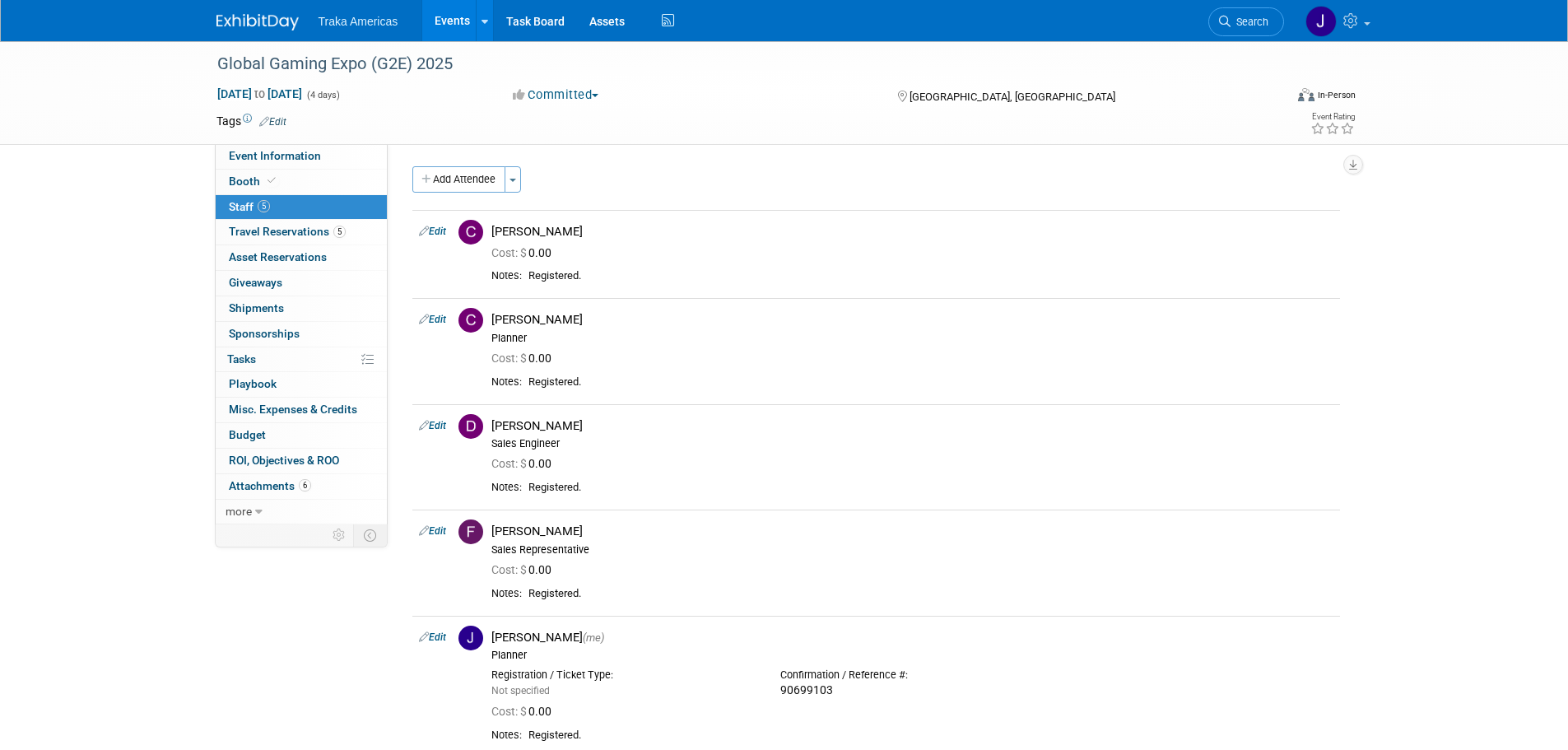
click at [243, 18] on img at bounding box center [257, 23] width 83 height 17
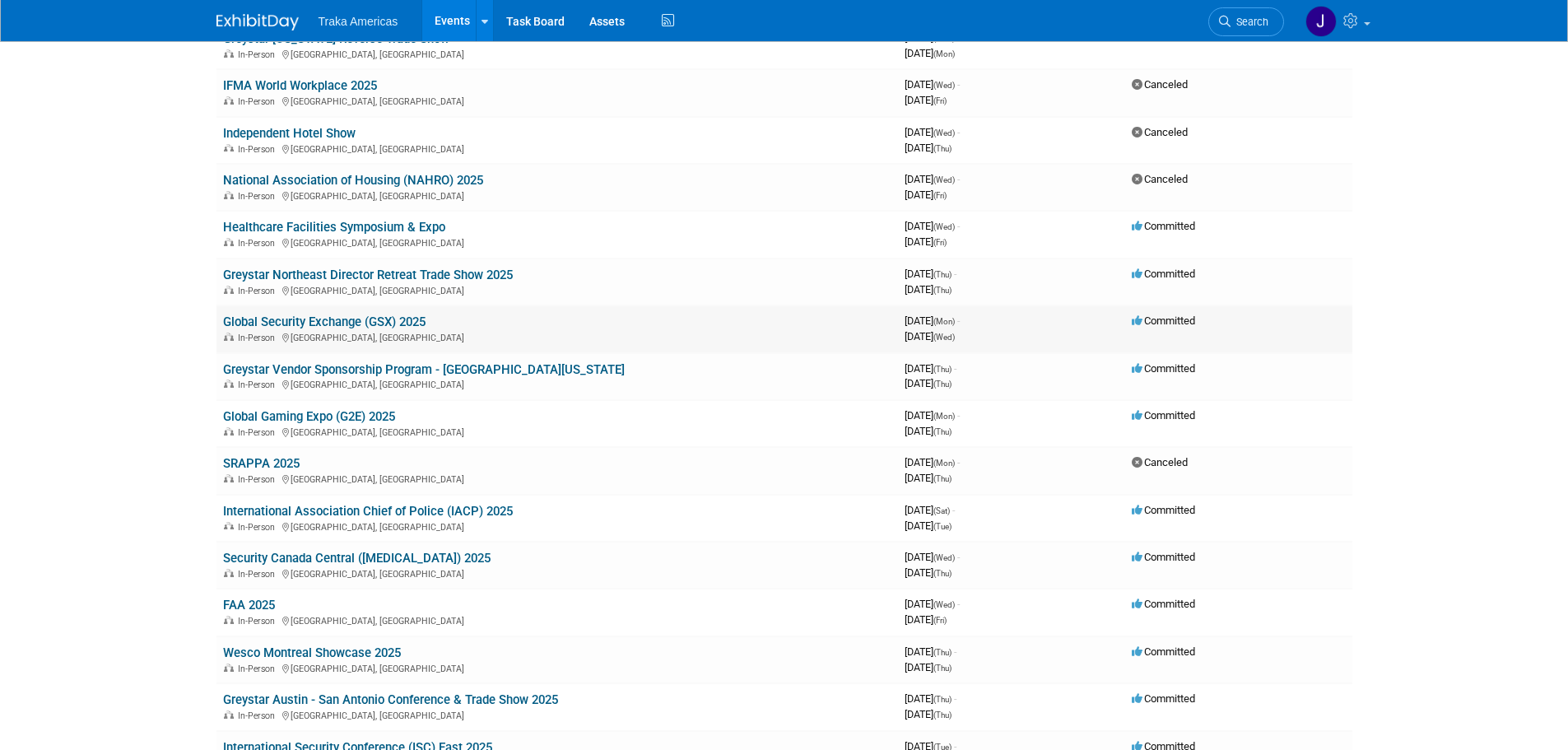
scroll to position [297, 0]
click at [367, 559] on link "Security Canada Central ([MEDICAL_DATA]) 2025" at bounding box center [357, 560] width 267 height 15
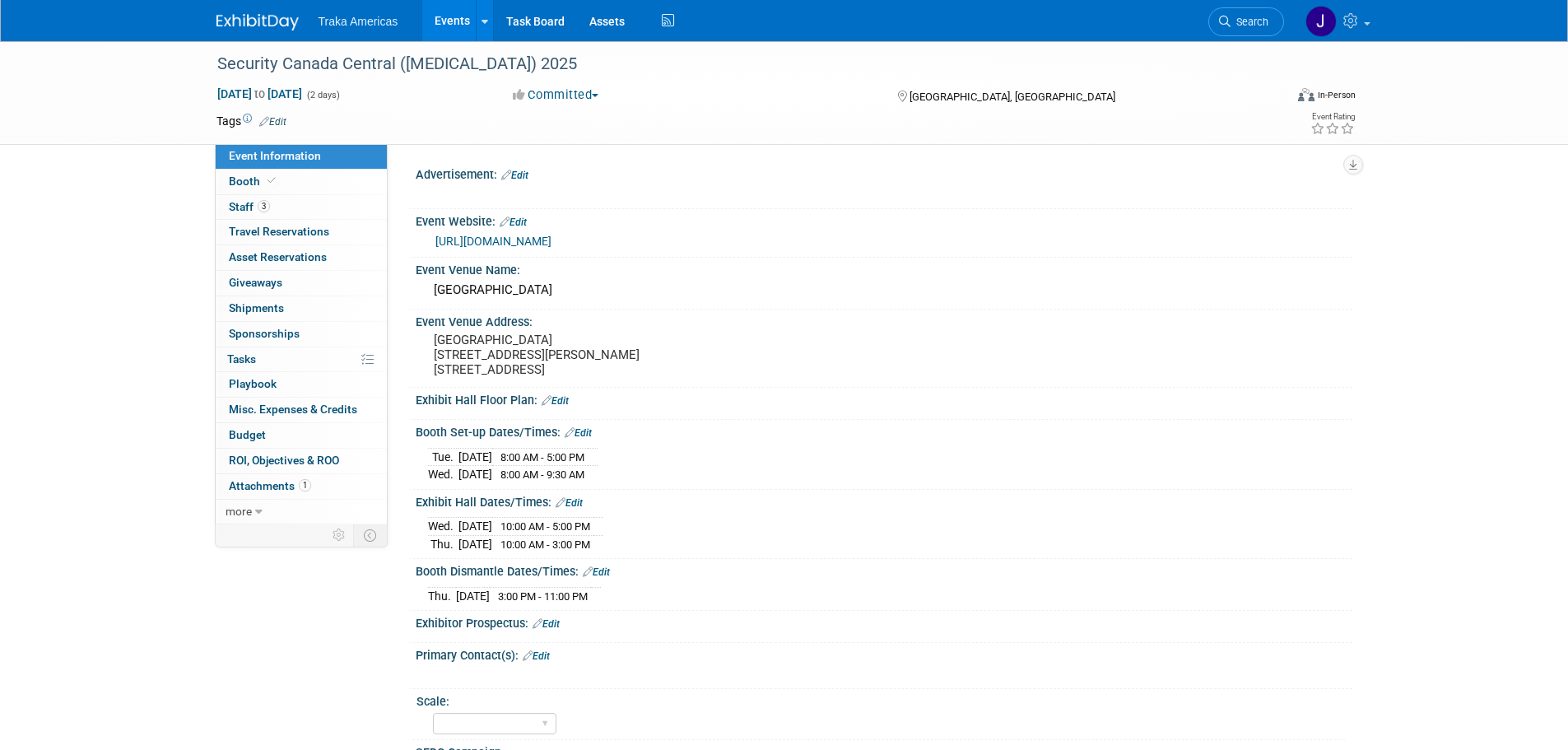
click at [446, 240] on link "[URL][DOMAIN_NAME]" at bounding box center [493, 241] width 116 height 13
click at [247, 8] on link at bounding box center [267, 14] width 102 height 13
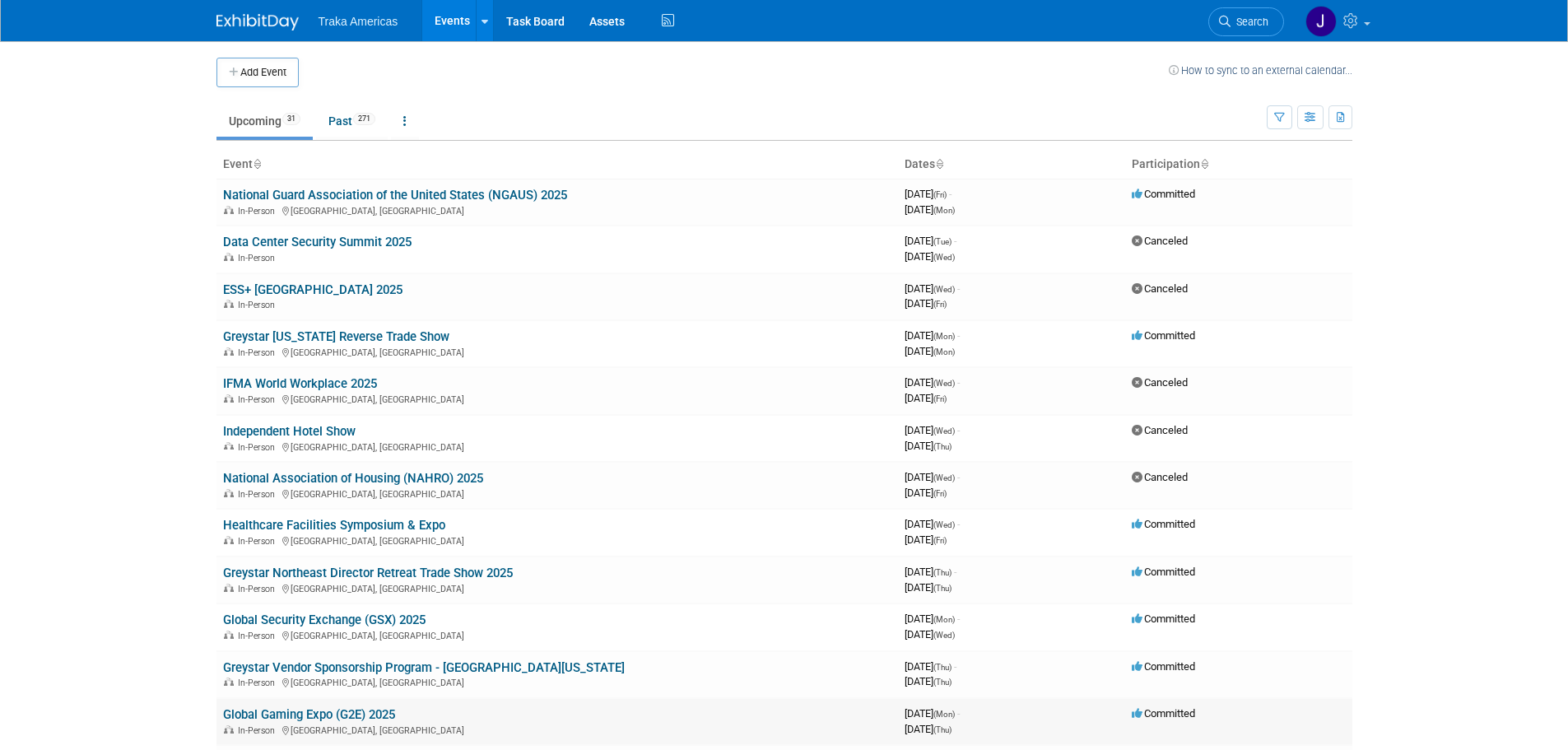
click at [317, 712] on link "Global Gaming Expo (G2E) 2025" at bounding box center [309, 715] width 172 height 15
click at [356, 132] on link "Past 271" at bounding box center [352, 120] width 72 height 31
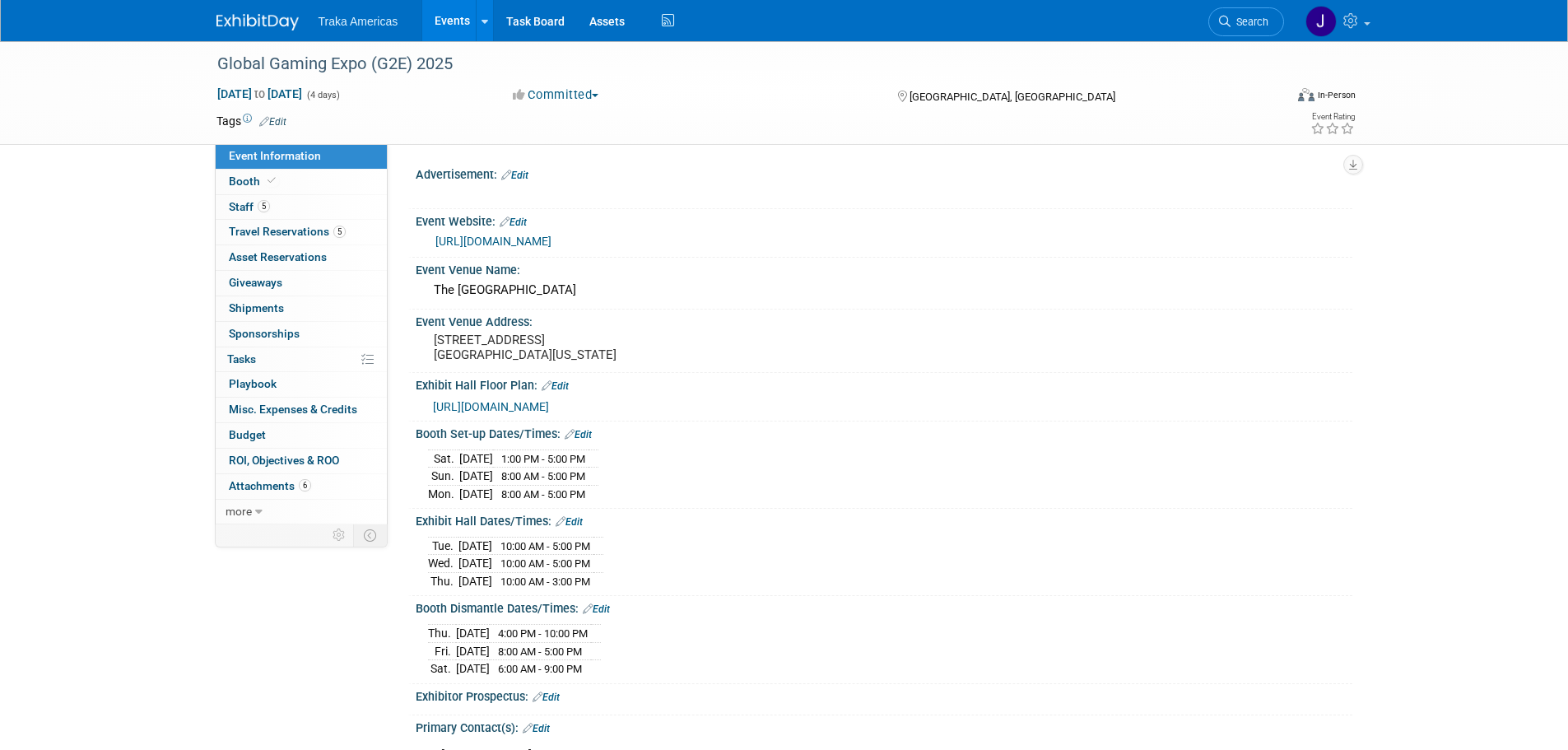
select select "National"
click at [302, 227] on span "Travel Reservations 5" at bounding box center [287, 231] width 117 height 13
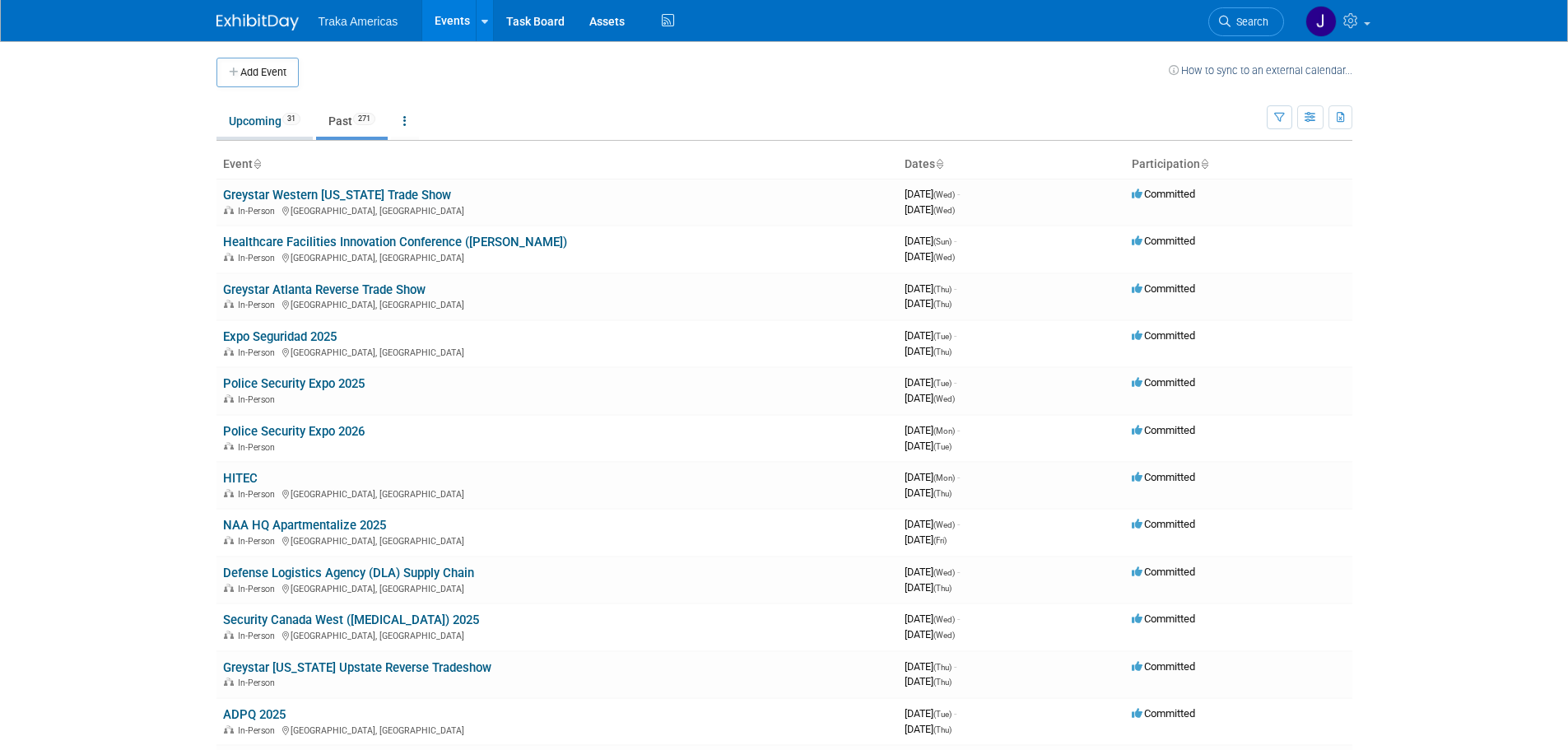
click at [262, 110] on link "Upcoming 31" at bounding box center [264, 120] width 96 height 31
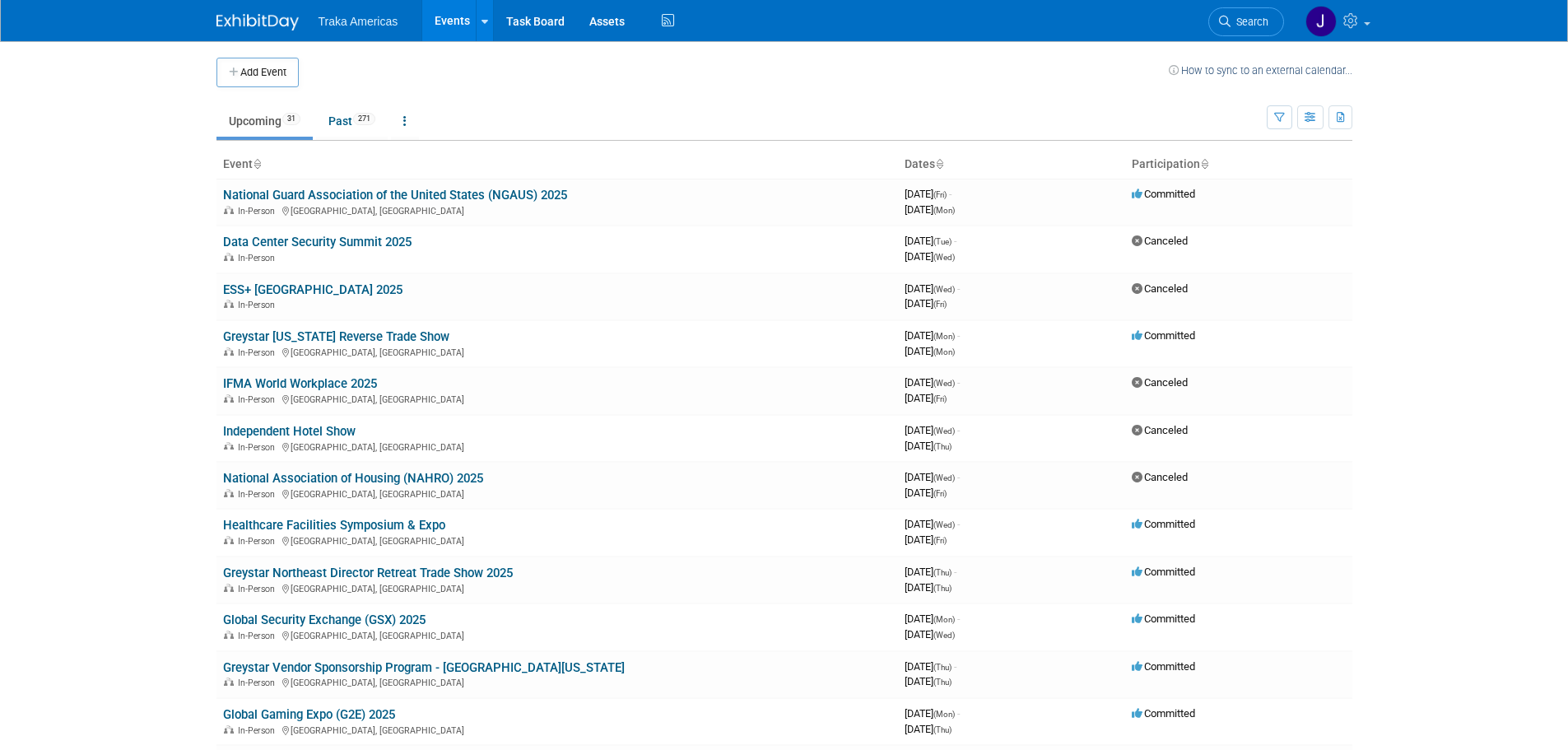
click at [266, 128] on link "Upcoming 31" at bounding box center [264, 120] width 96 height 31
